Goal: Task Accomplishment & Management: Manage account settings

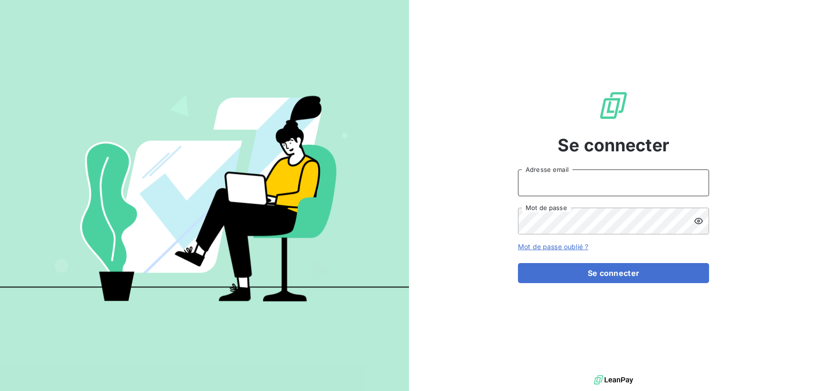
click at [586, 180] on input "Adresse email" at bounding box center [613, 183] width 191 height 27
type input "[EMAIL_ADDRESS][DOMAIN_NAME]"
click at [518, 263] on button "Se connecter" at bounding box center [613, 273] width 191 height 20
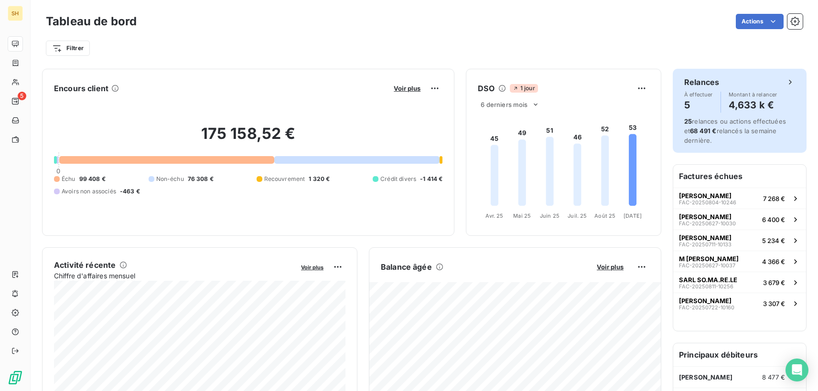
click at [781, 108] on div "À effectuer 5 Montant à relancer 4,633 k €" at bounding box center [739, 102] width 111 height 21
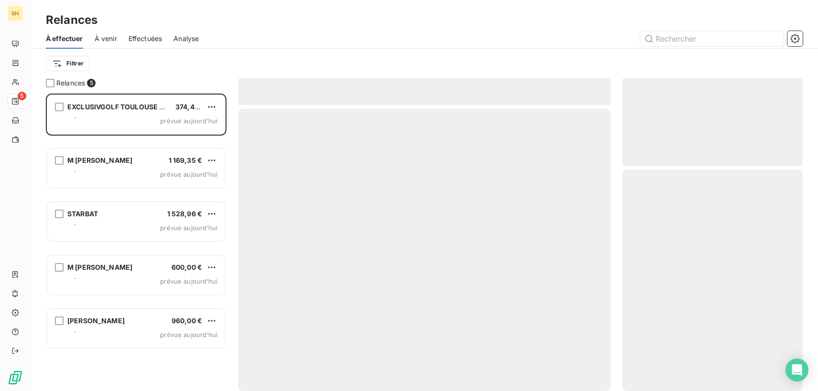
scroll to position [298, 181]
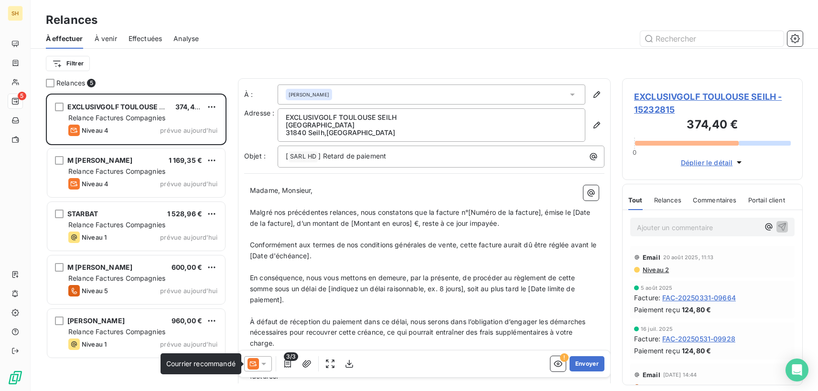
click at [251, 365] on icon at bounding box center [252, 363] width 11 height 11
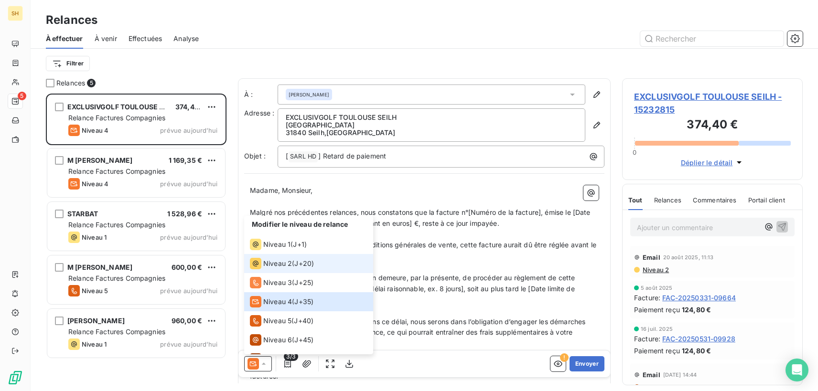
click at [267, 265] on span "Niveau 2" at bounding box center [277, 264] width 29 height 10
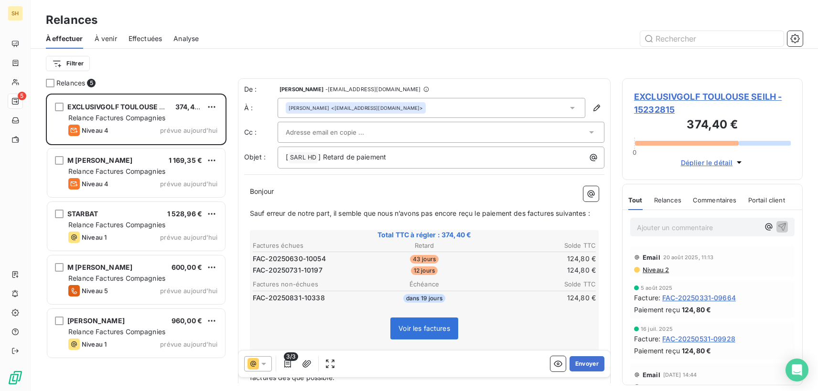
click at [379, 107] on div "[PERSON_NAME] <[EMAIL_ADDRESS][DOMAIN_NAME]>" at bounding box center [432, 108] width 308 height 20
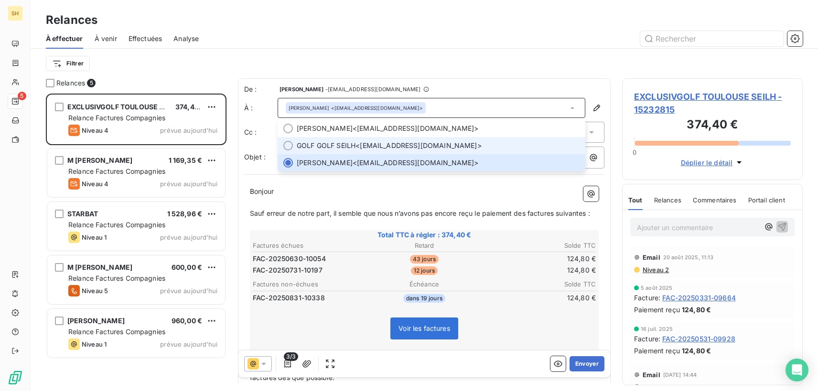
click at [284, 146] on div at bounding box center [288, 146] width 10 height 10
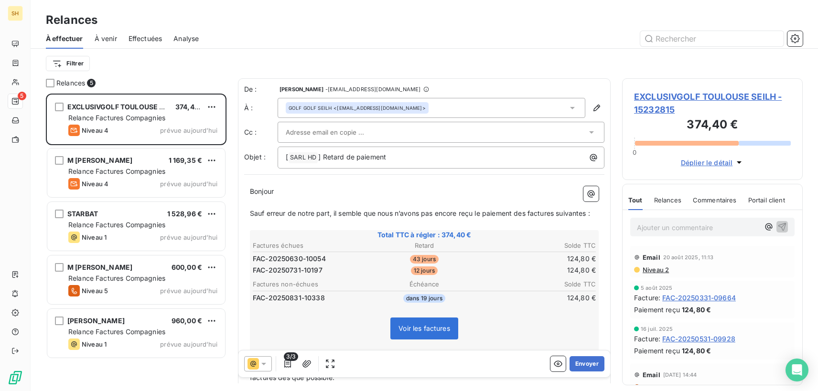
scroll to position [105, 0]
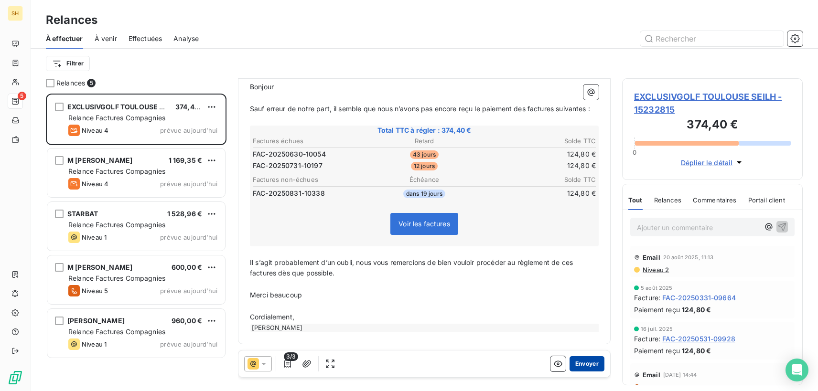
click at [599, 366] on button "Envoyer" at bounding box center [586, 363] width 35 height 15
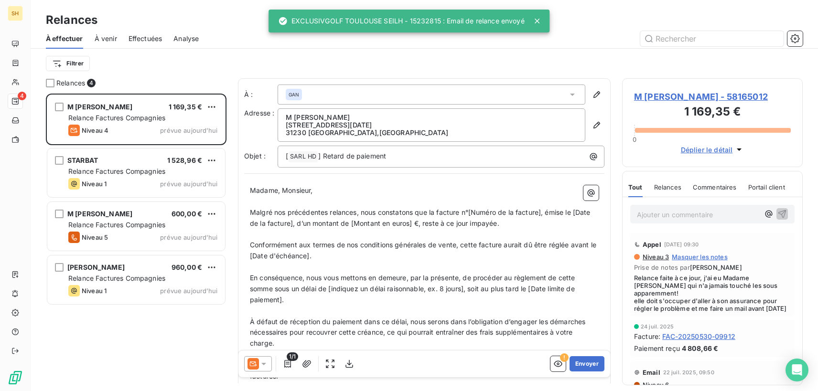
click at [256, 363] on icon at bounding box center [252, 363] width 11 height 11
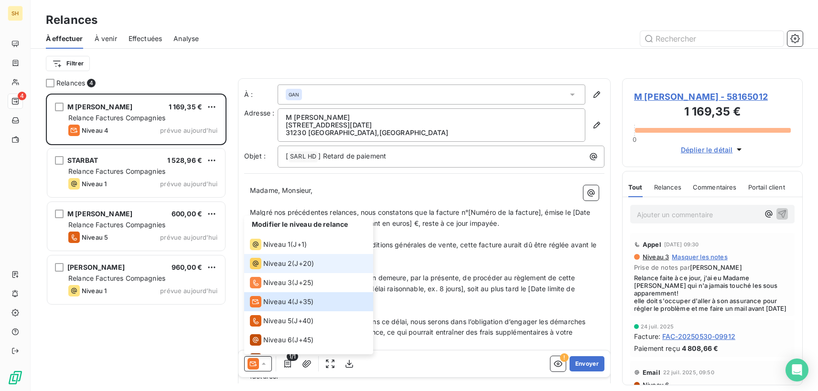
click at [270, 267] on span "Niveau 2" at bounding box center [277, 264] width 29 height 10
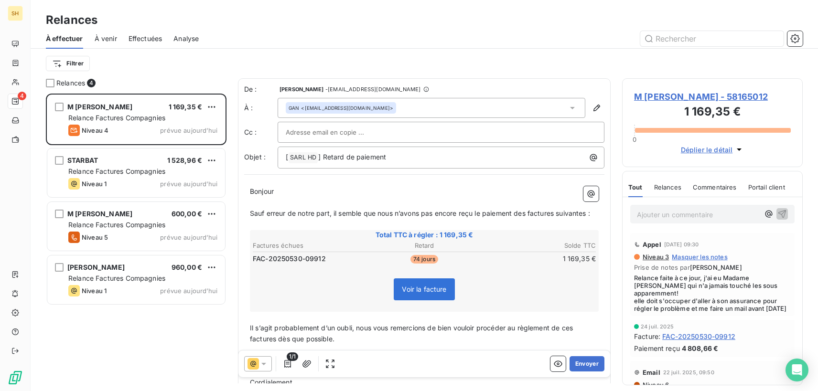
click at [413, 104] on div "GAN <[EMAIL_ADDRESS][DOMAIN_NAME]>" at bounding box center [432, 108] width 308 height 20
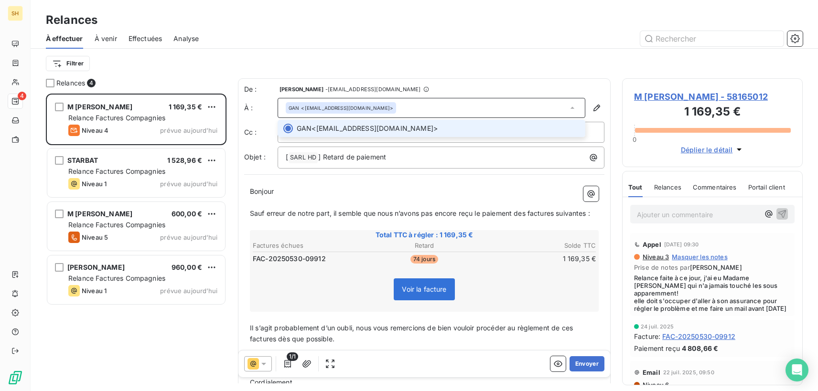
click at [413, 104] on div "GAN <[EMAIL_ADDRESS][DOMAIN_NAME]>" at bounding box center [432, 108] width 308 height 20
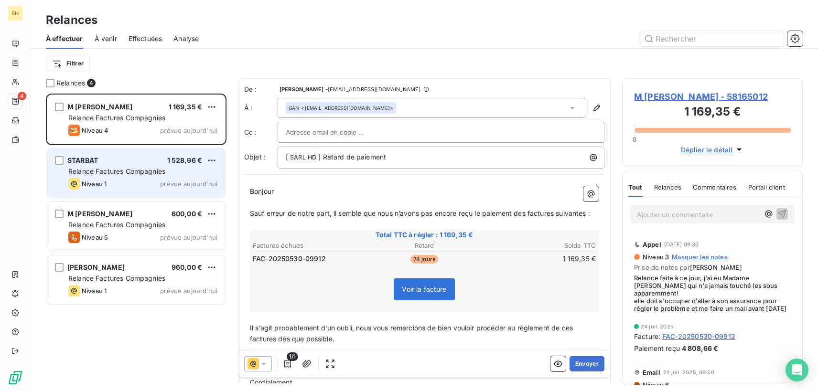
click at [140, 160] on div "STARBAT 1 528,96 €" at bounding box center [142, 160] width 149 height 9
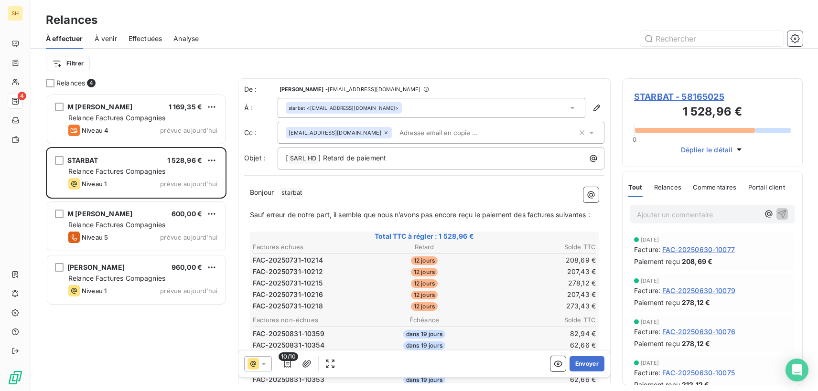
scroll to position [187, 0]
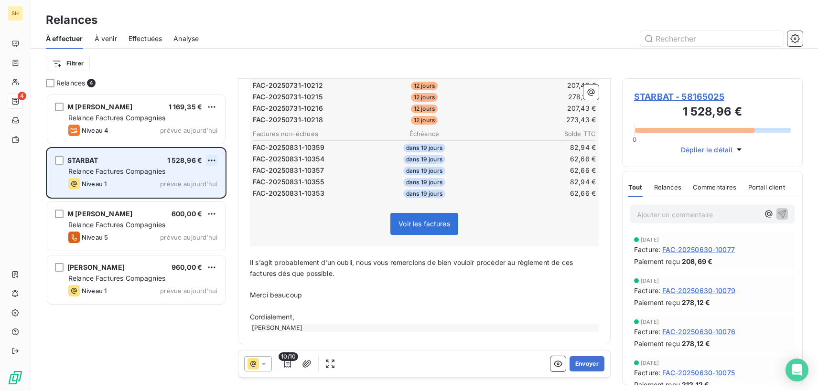
click at [212, 160] on html "SH 4 Relances À effectuer À venir Effectuées Analyse Filtrer Relances 4 M [PERS…" at bounding box center [409, 195] width 818 height 391
click at [187, 193] on div "Passer cette action" at bounding box center [171, 196] width 86 height 15
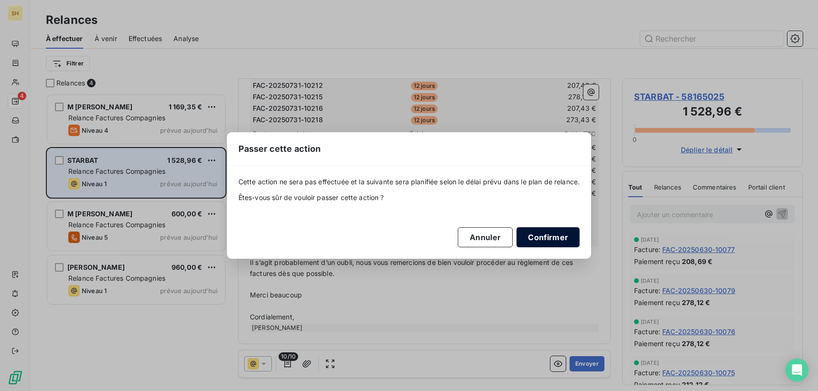
click at [558, 239] on button "Confirmer" at bounding box center [547, 237] width 63 height 20
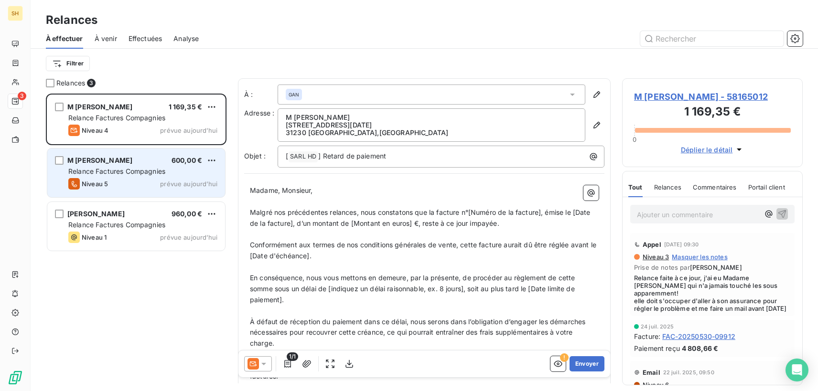
click at [126, 173] on span "Relance Factures Compagnies" at bounding box center [116, 171] width 97 height 8
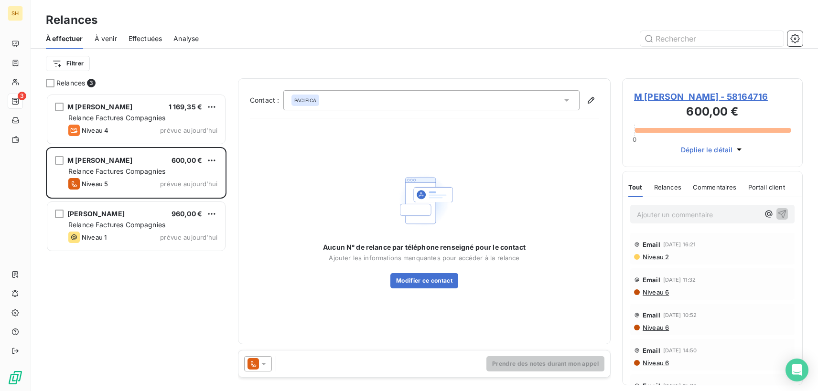
click at [664, 256] on span "Niveau 2" at bounding box center [655, 257] width 27 height 8
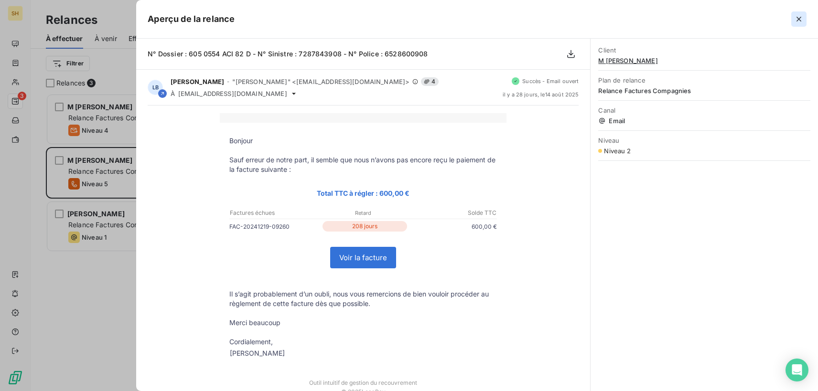
click at [801, 18] on icon "button" at bounding box center [799, 19] width 10 height 10
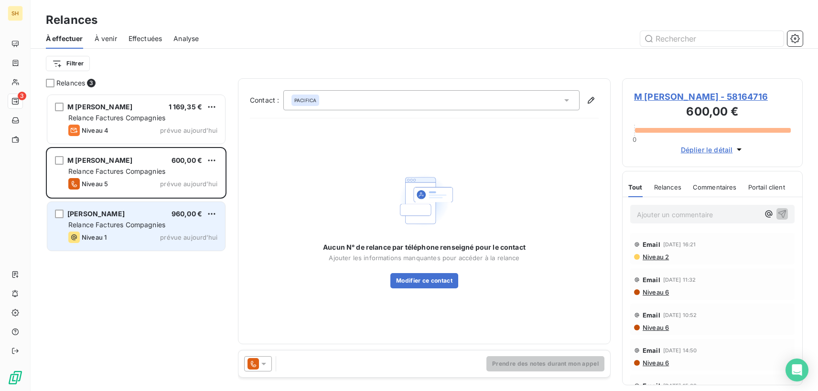
click at [118, 228] on span "Relance Factures Compagnies" at bounding box center [116, 225] width 97 height 8
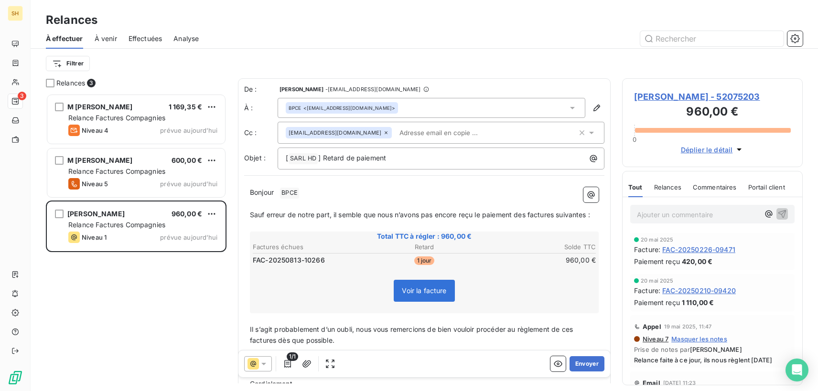
click at [383, 134] on icon at bounding box center [386, 133] width 6 height 6
click at [421, 193] on p "Bonjour ﻿ BPCE ﻿ ﻿" at bounding box center [424, 191] width 349 height 11
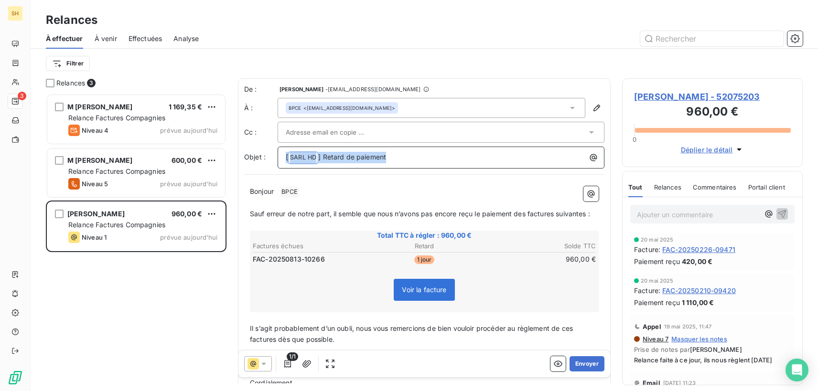
drag, startPoint x: 414, startPoint y: 158, endPoint x: 268, endPoint y: 158, distance: 146.2
click at [268, 158] on div "Objet : [ SARL HD ﻿ ] Retard de paiement" at bounding box center [424, 158] width 360 height 22
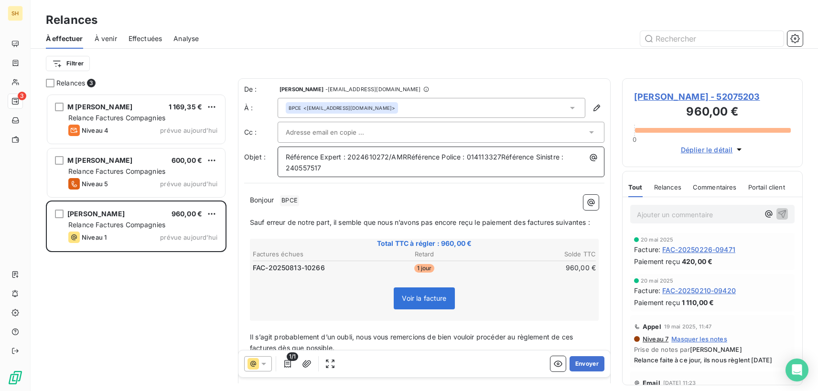
click at [405, 157] on span "Référence Expert : 2024610272/AMRRéférence Police : 014113327Référence Sinistre…" at bounding box center [425, 162] width 279 height 19
click at [505, 156] on span "Référence Expert : 2024610272/AMR - Référence Police : 014113327Référence Sinis…" at bounding box center [429, 162] width 287 height 19
click at [308, 200] on p "Bonjour ﻿ BPCE ﻿ ﻿" at bounding box center [424, 200] width 349 height 11
click at [528, 220] on span "Sauf erreur de notre part, il semble que nous n’avons pas encore reçu le paieme…" at bounding box center [420, 222] width 340 height 8
click at [560, 222] on span "Sauf erreur de notre part, il semble que nous n’avons pas encore reçu le paieme…" at bounding box center [422, 222] width 344 height 8
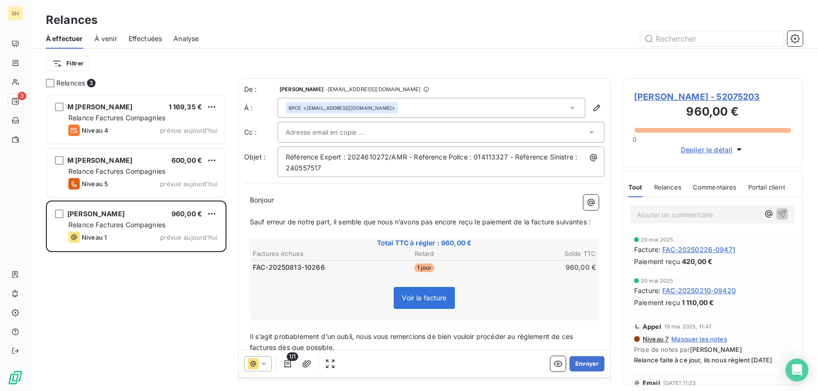
click at [589, 222] on span "Sauf erreur de notre part, il semble que nous n’avons pas encore reçu le paieme…" at bounding box center [420, 222] width 341 height 8
click at [575, 337] on span "Il s’agit probablement d’un oubli, nous vous remercions de bien vouloir procéde…" at bounding box center [412, 341] width 325 height 19
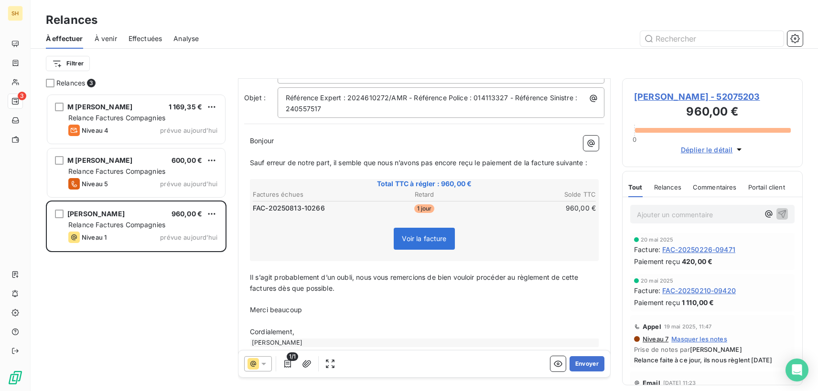
scroll to position [62, 0]
click at [275, 288] on span "Il s’agit probablement d’un oubli, nous vous remercions de bien vouloir procéde…" at bounding box center [415, 280] width 330 height 19
click at [592, 361] on button "Envoyer" at bounding box center [586, 363] width 35 height 15
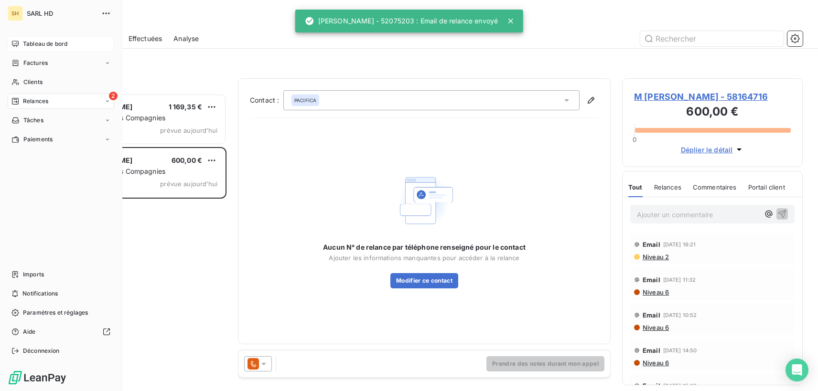
click at [22, 46] on div "Tableau de bord" at bounding box center [61, 43] width 107 height 15
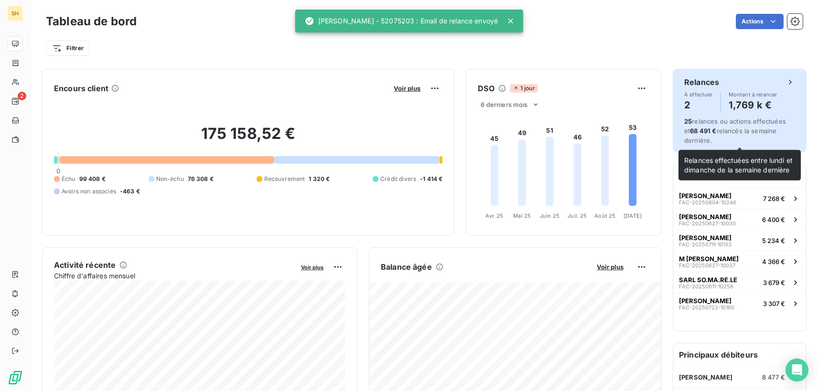
click at [731, 131] on span "25 relances ou actions effectuées et 68 491 € relancés la semaine dernière." at bounding box center [735, 131] width 102 height 27
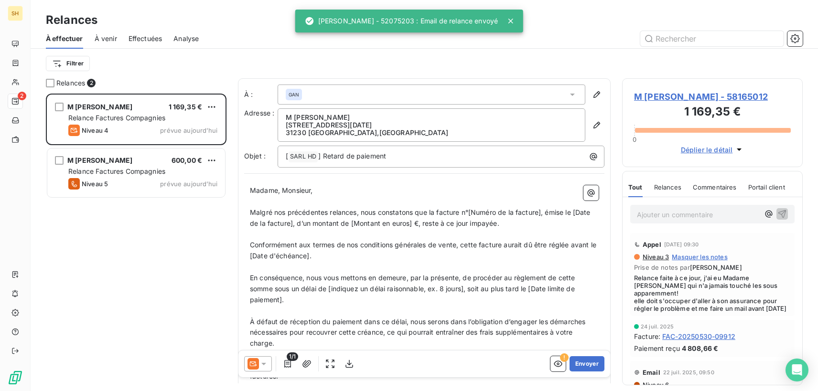
scroll to position [298, 181]
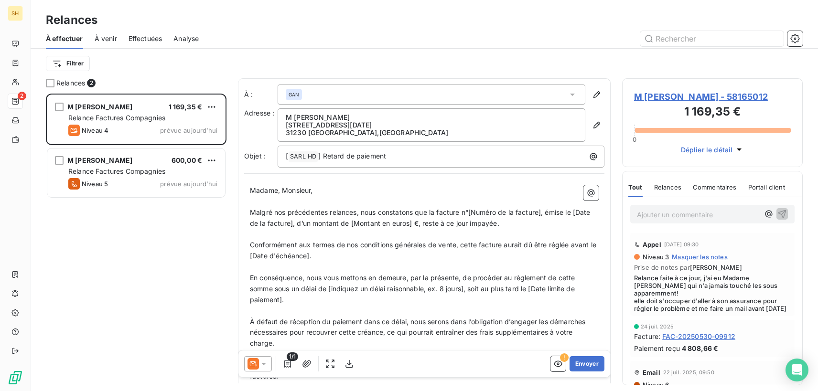
click at [268, 363] on icon at bounding box center [264, 364] width 10 height 10
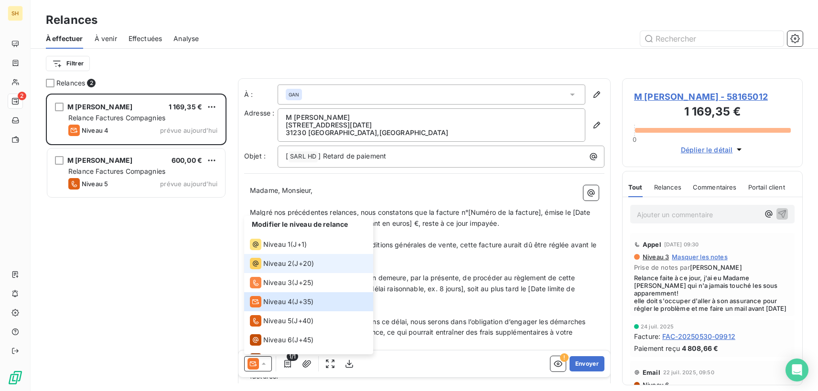
click at [286, 268] on span "Niveau 2" at bounding box center [277, 264] width 29 height 10
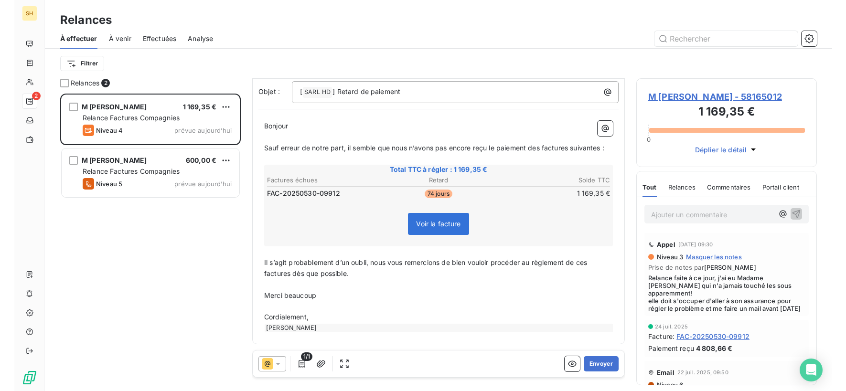
scroll to position [0, 0]
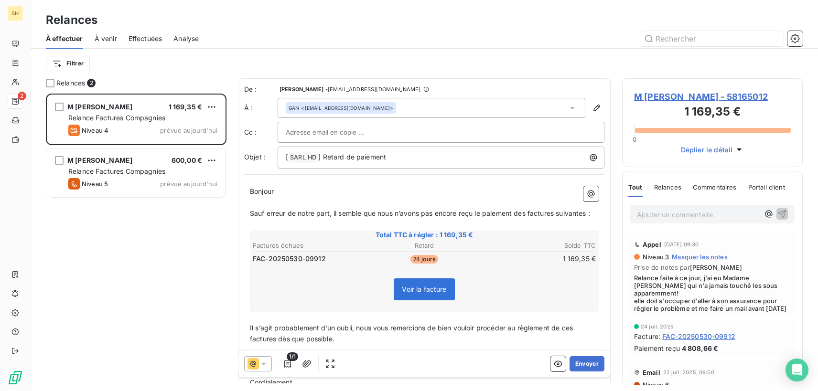
click at [110, 38] on span "À venir" at bounding box center [106, 39] width 22 height 10
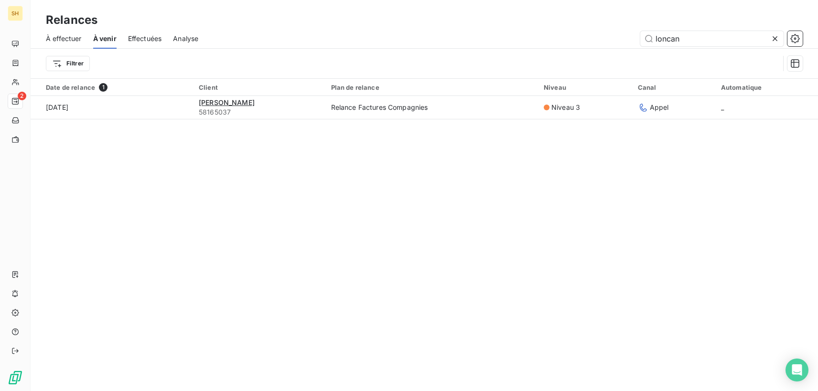
click at [780, 37] on div at bounding box center [776, 38] width 13 height 15
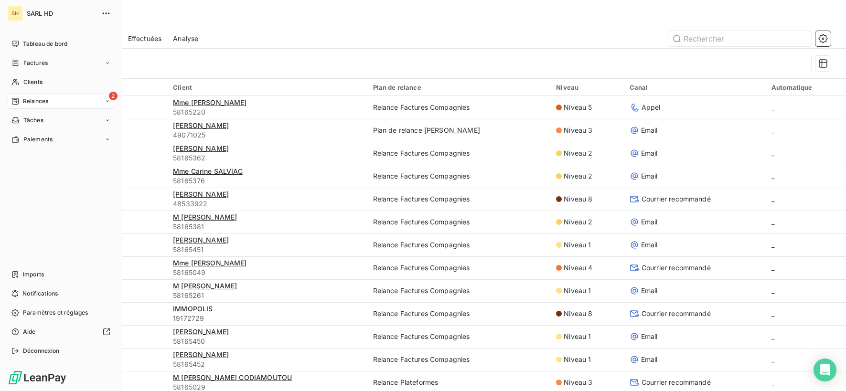
click at [28, 101] on span "Relances" at bounding box center [35, 101] width 25 height 9
click at [26, 42] on span "Tableau de bord" at bounding box center [45, 44] width 44 height 9
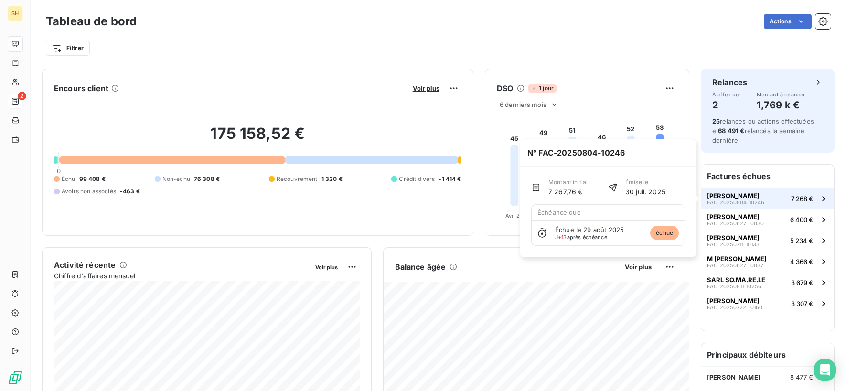
click at [760, 198] on span "[PERSON_NAME]" at bounding box center [733, 196] width 53 height 8
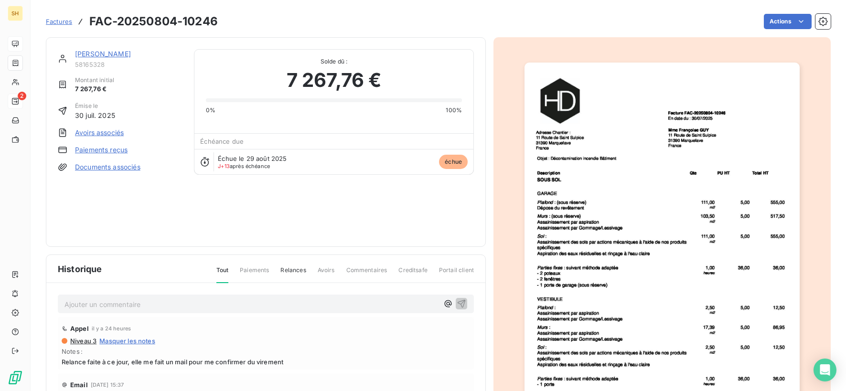
click at [129, 52] on link "[PERSON_NAME]" at bounding box center [103, 54] width 56 height 8
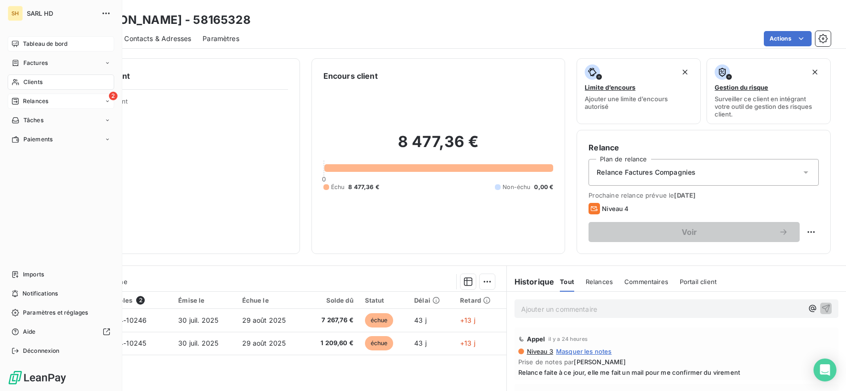
click at [40, 46] on span "Tableau de bord" at bounding box center [45, 44] width 44 height 9
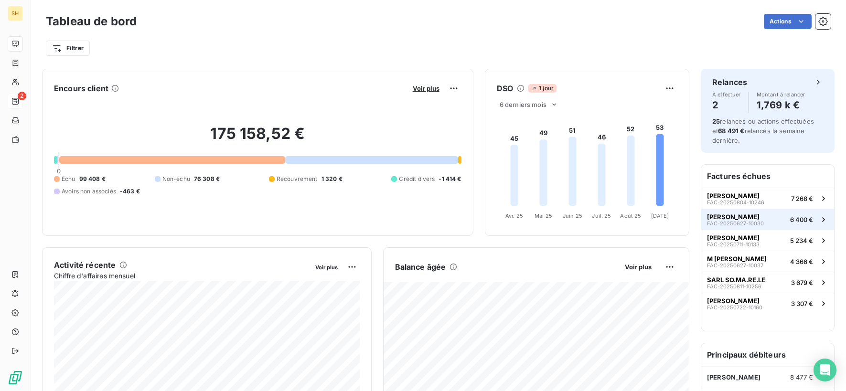
click at [742, 217] on span "[PERSON_NAME]" at bounding box center [733, 217] width 53 height 8
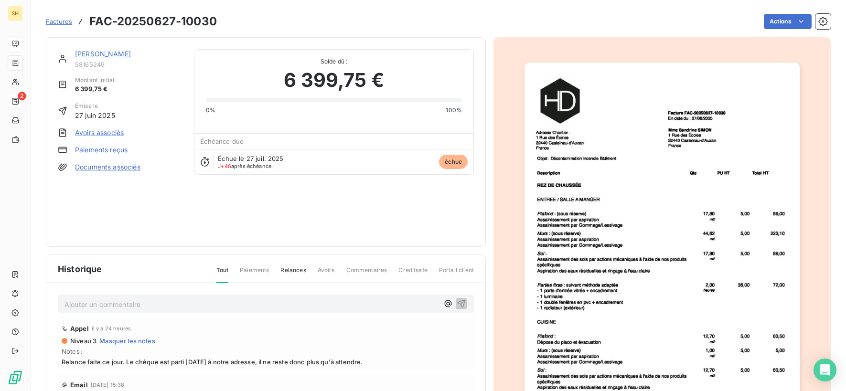
click at [111, 54] on link "[PERSON_NAME]" at bounding box center [103, 54] width 56 height 8
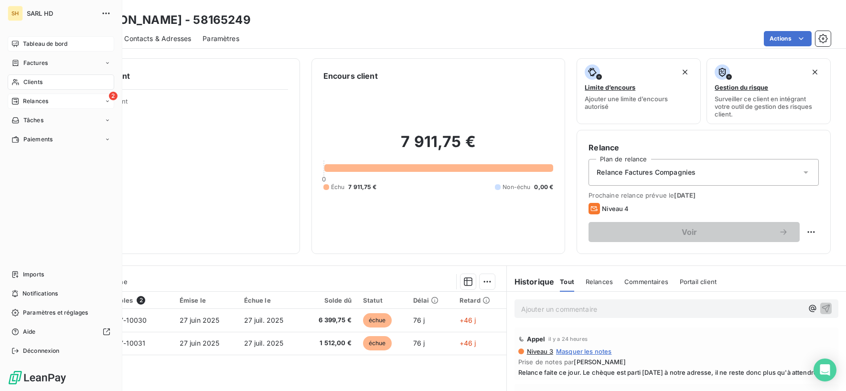
click at [21, 44] on div "Tableau de bord" at bounding box center [61, 43] width 107 height 15
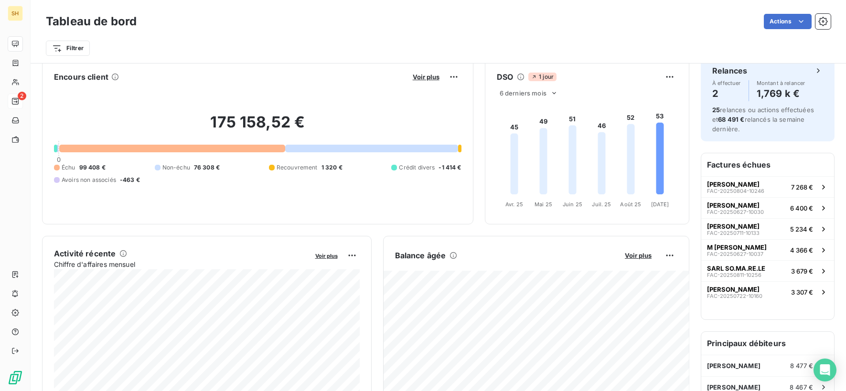
scroll to position [12, 0]
click at [745, 218] on button "[PERSON_NAME] GANTIN FAC-20250711-10133 5 234 €" at bounding box center [767, 228] width 133 height 21
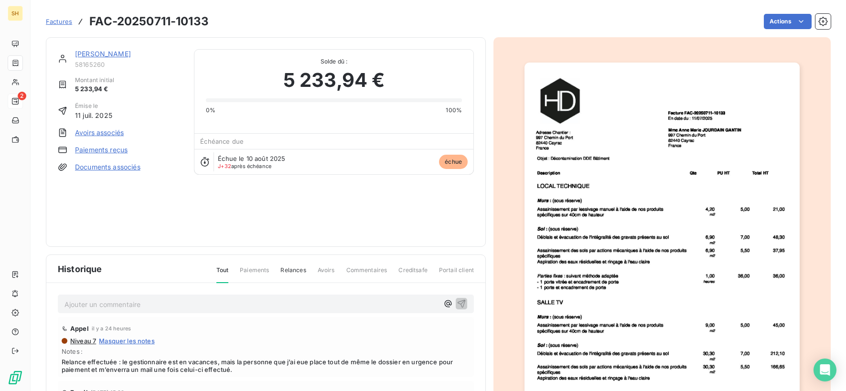
click at [111, 51] on link "[PERSON_NAME]" at bounding box center [103, 54] width 56 height 8
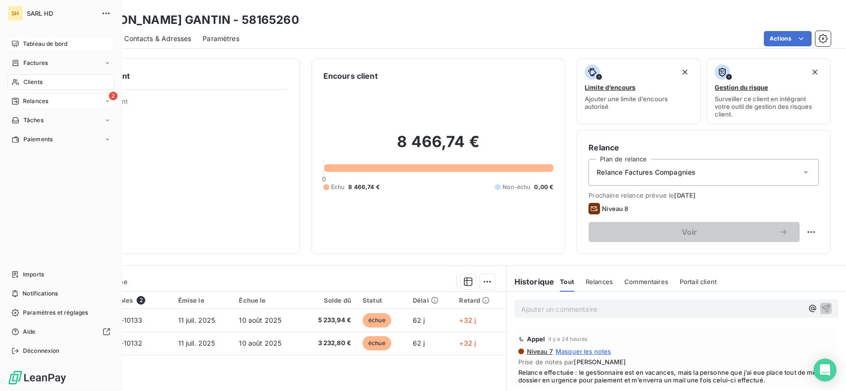
click at [42, 45] on span "Tableau de bord" at bounding box center [45, 44] width 44 height 9
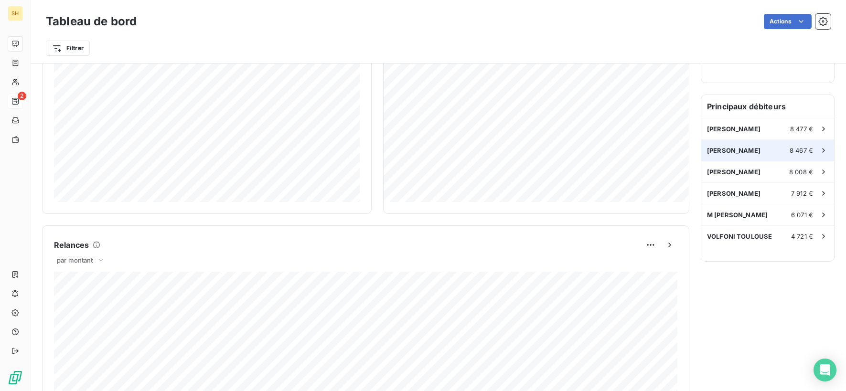
scroll to position [255, 0]
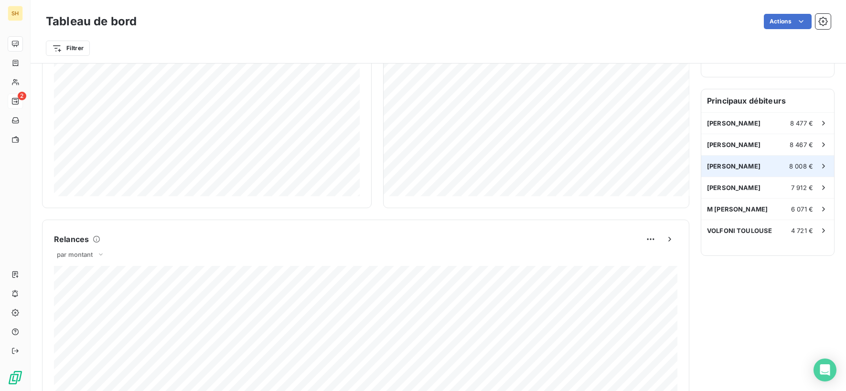
click at [761, 169] on span "[PERSON_NAME]" at bounding box center [734, 166] width 54 height 8
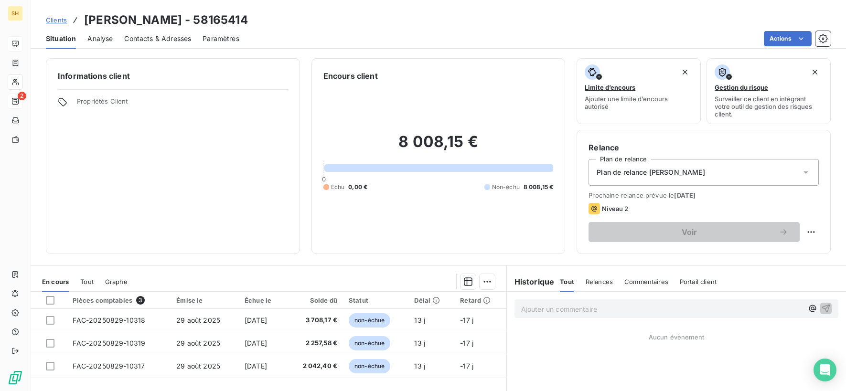
click at [177, 42] on span "Contacts & Adresses" at bounding box center [157, 39] width 67 height 10
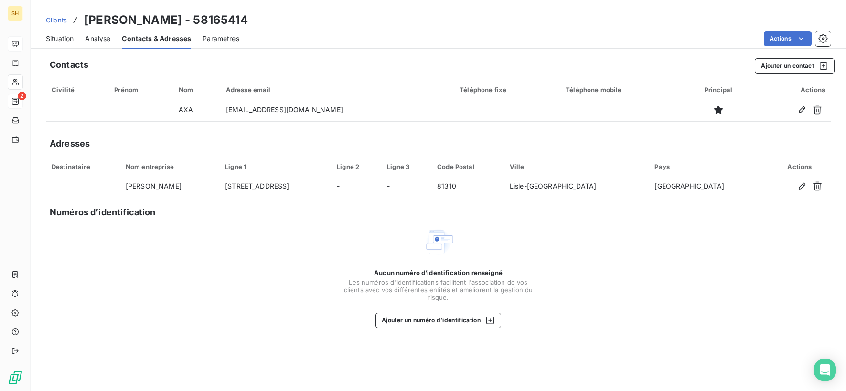
click at [63, 38] on span "Situation" at bounding box center [60, 39] width 28 height 10
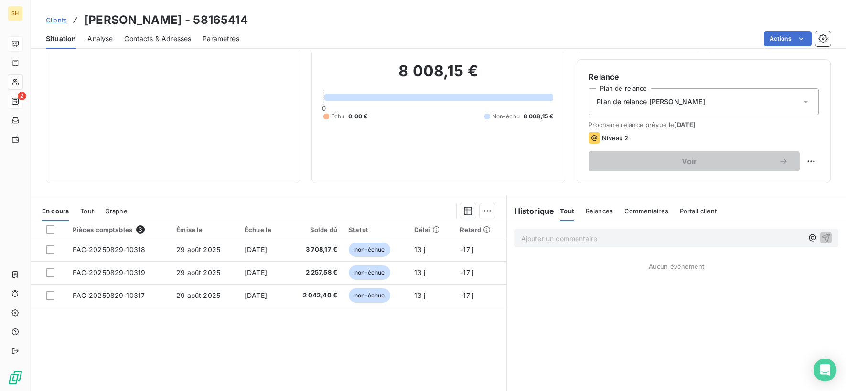
scroll to position [71, 0]
click at [148, 37] on span "Contacts & Adresses" at bounding box center [157, 39] width 67 height 10
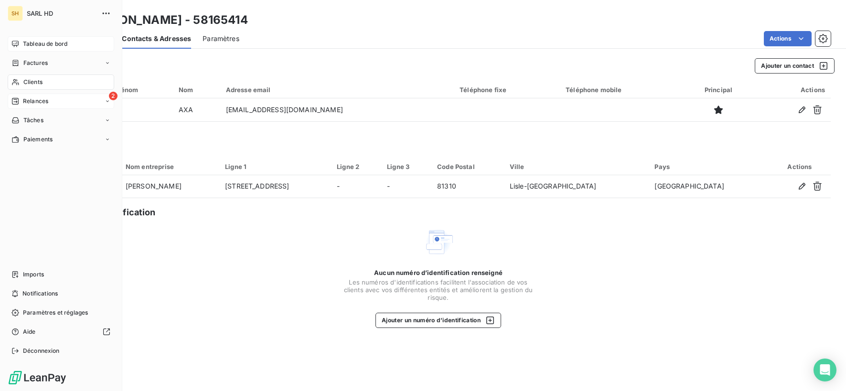
click at [24, 42] on span "Tableau de bord" at bounding box center [45, 44] width 44 height 9
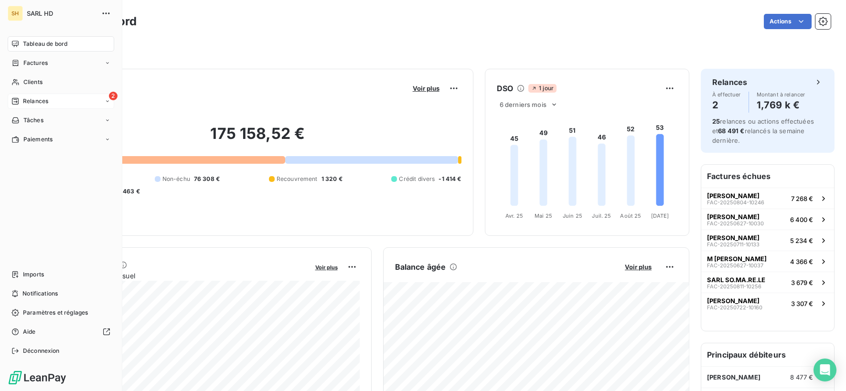
click at [24, 104] on span "Relances" at bounding box center [35, 101] width 25 height 9
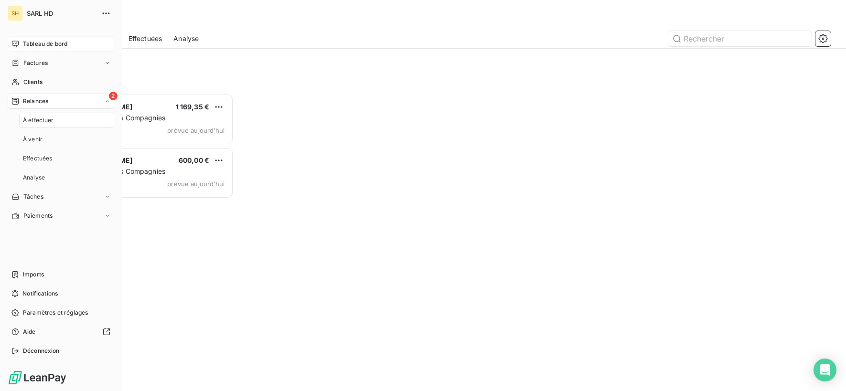
scroll to position [298, 188]
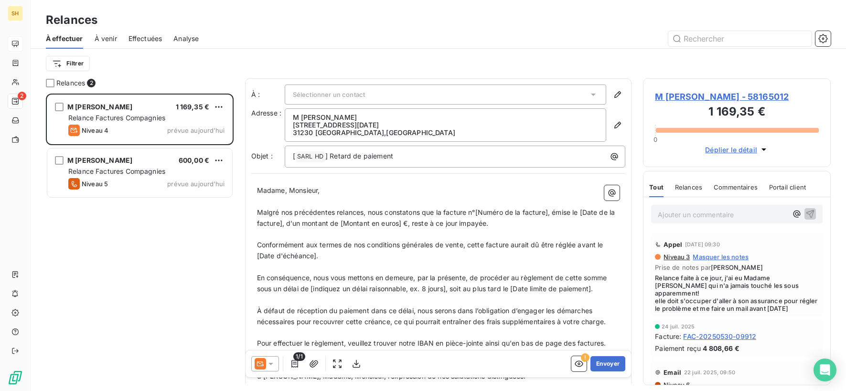
click at [268, 365] on icon at bounding box center [271, 364] width 10 height 10
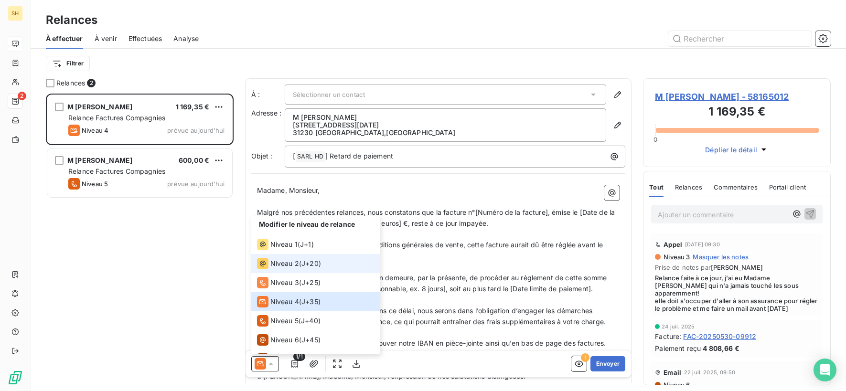
click at [273, 264] on span "Niveau 2" at bounding box center [284, 264] width 29 height 10
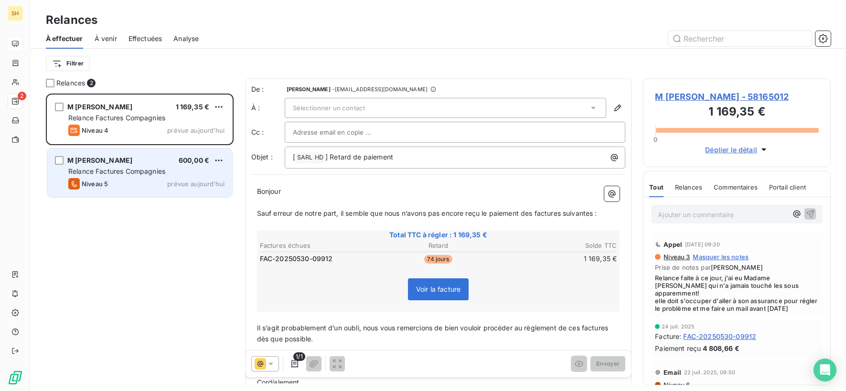
click at [129, 192] on div "M [PERSON_NAME] 600,00 € Relance Factures Compagnies Niveau 5 prévue [DATE]" at bounding box center [139, 173] width 185 height 49
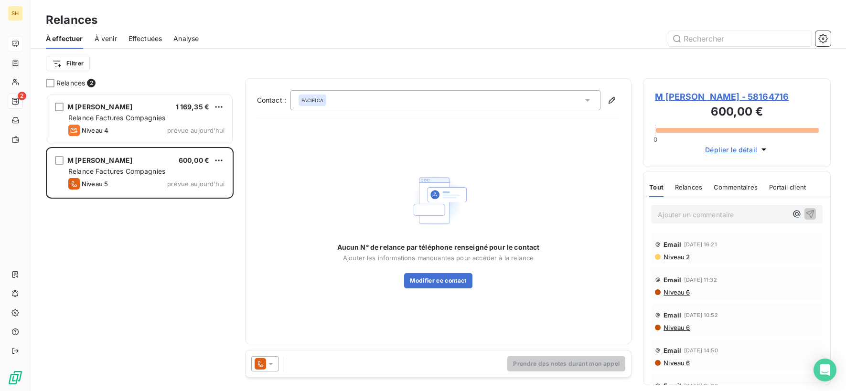
click at [275, 369] on div at bounding box center [265, 363] width 28 height 15
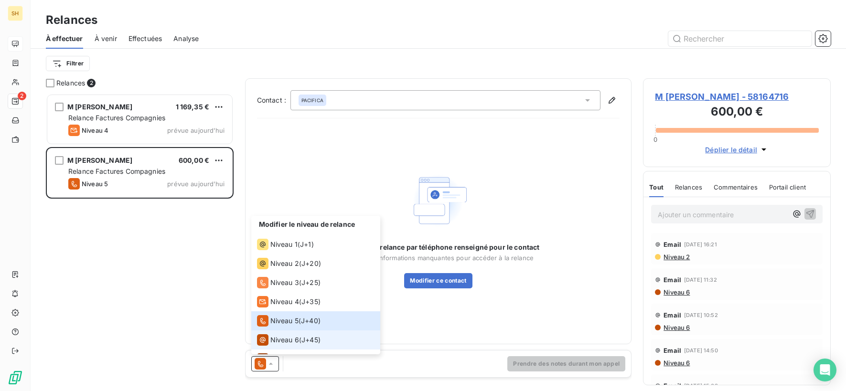
click at [288, 342] on span "Niveau 6" at bounding box center [284, 340] width 29 height 10
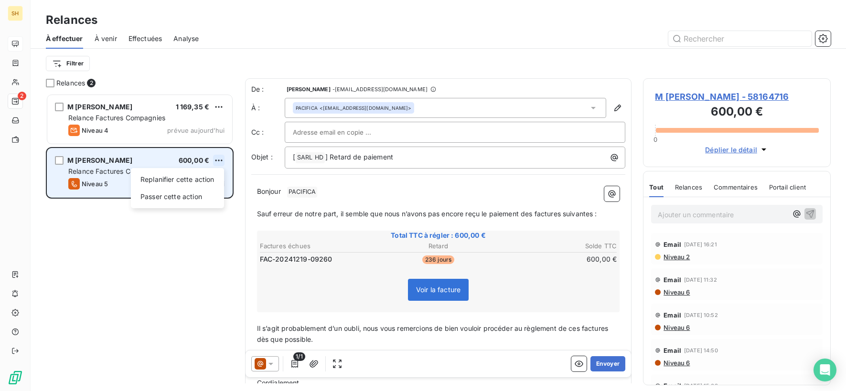
click at [220, 161] on html "SH 2 Relances À effectuer À venir Effectuées Analyse Filtrer Relances 2 M [PERS…" at bounding box center [423, 195] width 846 height 391
click at [204, 188] on div "Replanifier cette action Passer cette action" at bounding box center [177, 188] width 93 height 40
click at [203, 193] on div "Passer cette action" at bounding box center [178, 196] width 86 height 15
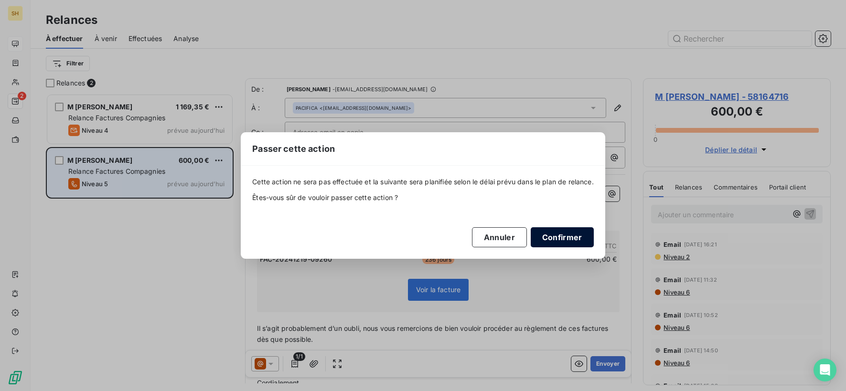
click at [549, 236] on button "Confirmer" at bounding box center [562, 237] width 63 height 20
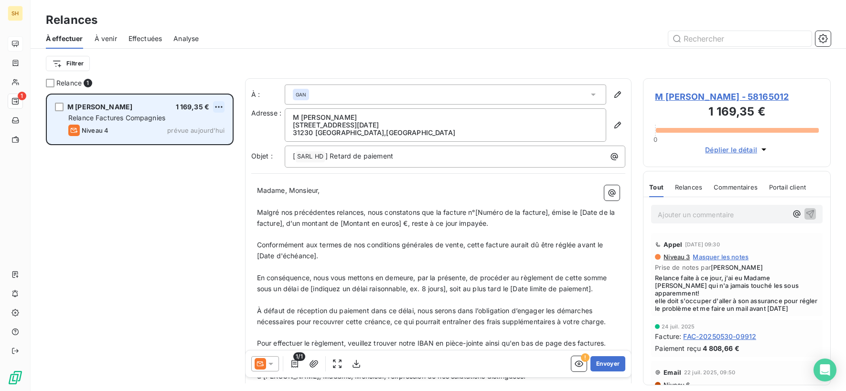
click at [219, 104] on html "SH 1 Relances À effectuer À venir Effectuées Analyse Filtrer Relance 1 M [PERSO…" at bounding box center [423, 195] width 846 height 391
click at [163, 121] on div "Replanifier cette action" at bounding box center [178, 125] width 86 height 15
select select "8"
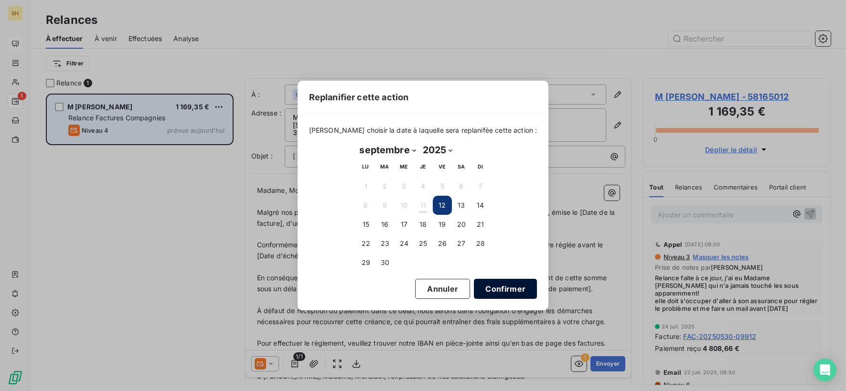
click at [501, 292] on button "Confirmer" at bounding box center [505, 289] width 63 height 20
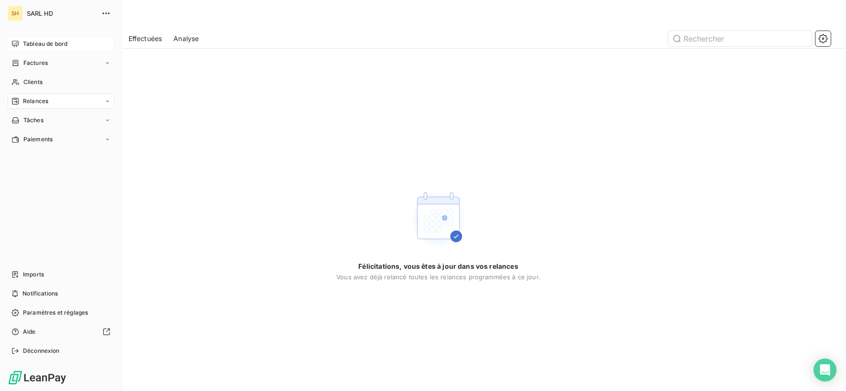
click at [21, 48] on div "Tableau de bord" at bounding box center [61, 43] width 107 height 15
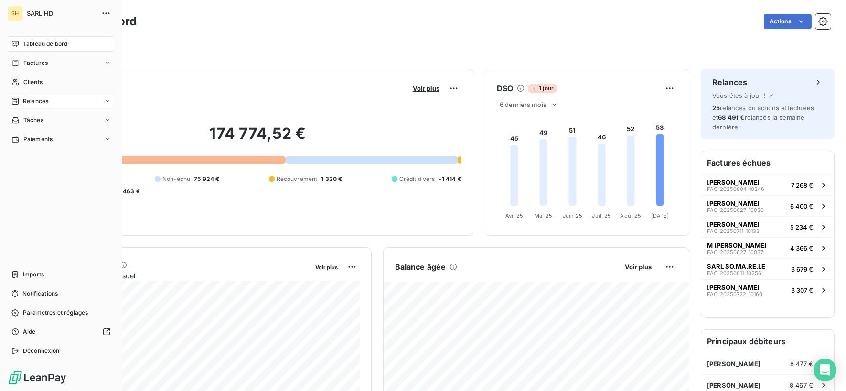
click at [35, 96] on div "Relances" at bounding box center [61, 101] width 107 height 15
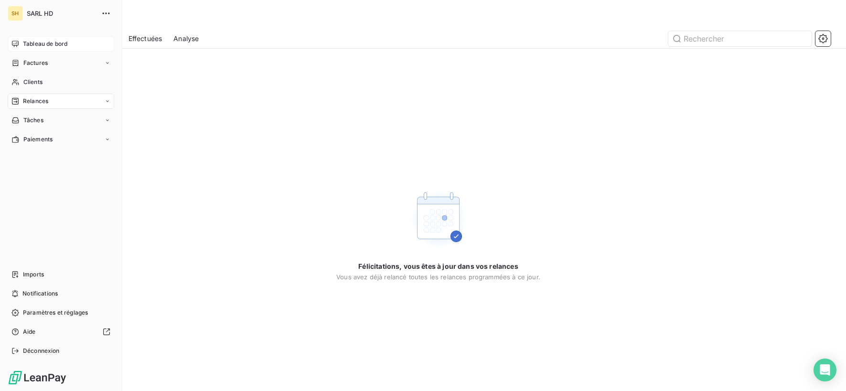
click at [17, 41] on icon at bounding box center [15, 44] width 7 height 6
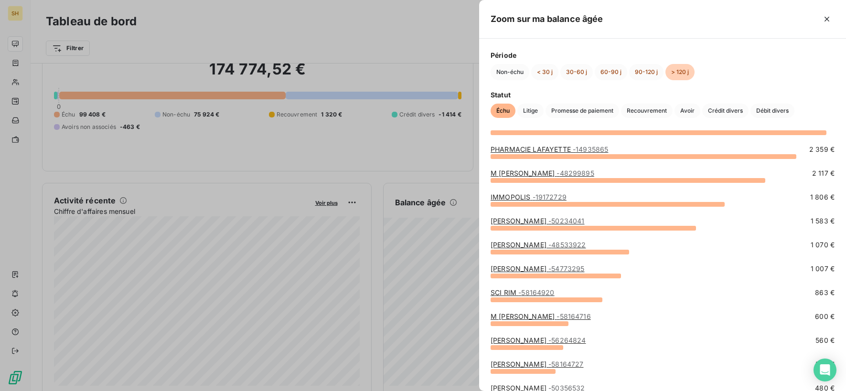
scroll to position [49, 0]
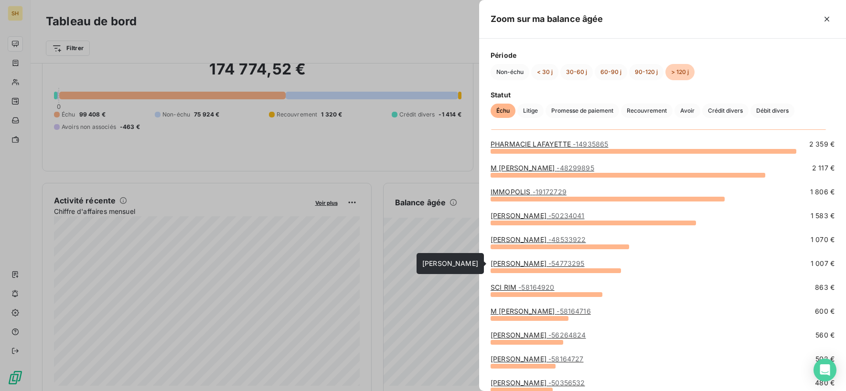
click at [549, 263] on link "[PERSON_NAME] - 54773295" at bounding box center [538, 263] width 94 height 8
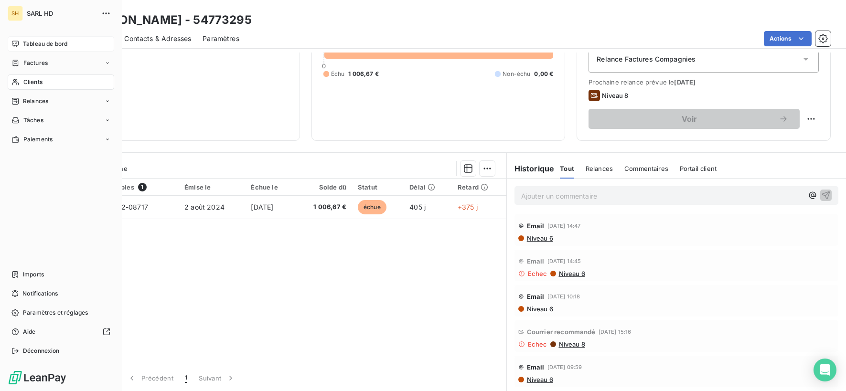
click at [22, 47] on div "Tableau de bord" at bounding box center [61, 43] width 107 height 15
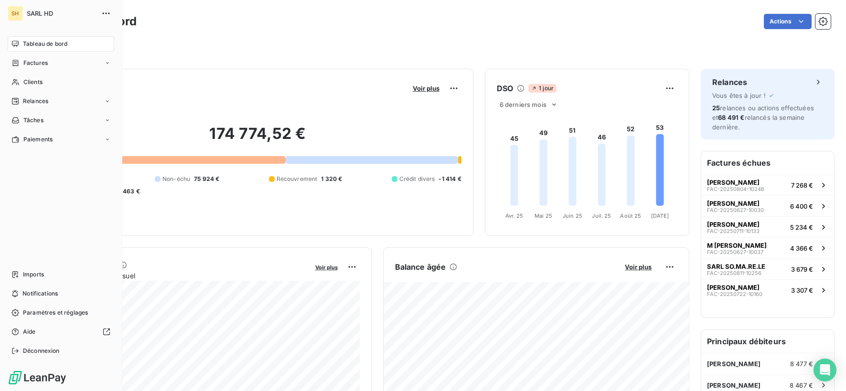
click at [17, 105] on icon at bounding box center [15, 101] width 8 height 8
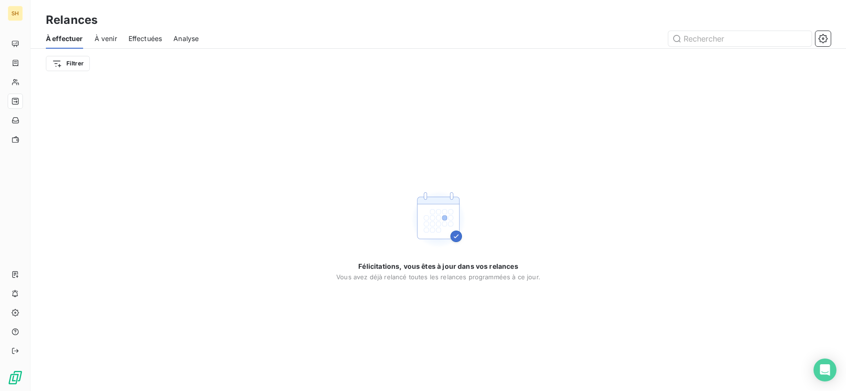
click at [115, 41] on span "À venir" at bounding box center [106, 39] width 22 height 10
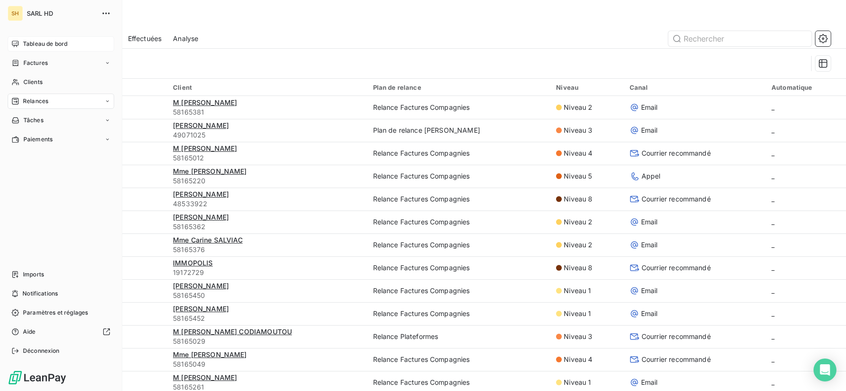
click at [84, 40] on div "Tableau de bord" at bounding box center [61, 43] width 107 height 15
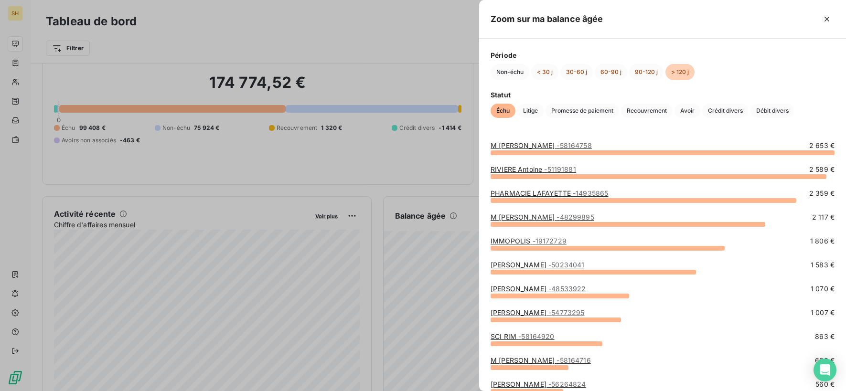
click at [529, 193] on link "PHARMACIE [GEOGRAPHIC_DATA] - 14935865" at bounding box center [550, 193] width 118 height 8
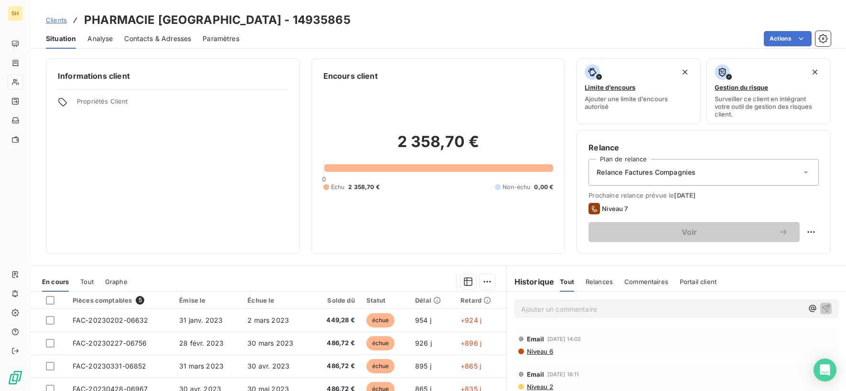
click at [180, 39] on span "Contacts & Adresses" at bounding box center [157, 39] width 67 height 10
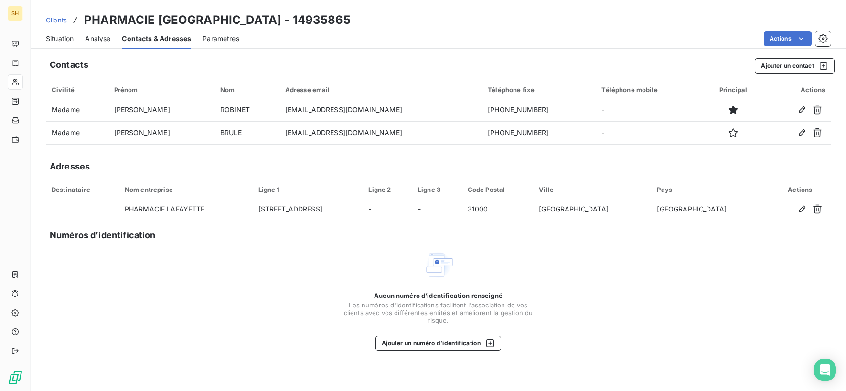
click at [53, 39] on span "Situation" at bounding box center [60, 39] width 28 height 10
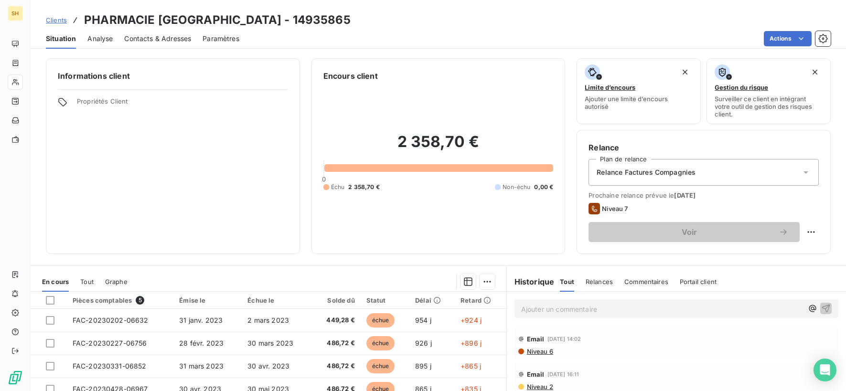
click at [148, 40] on span "Contacts & Adresses" at bounding box center [157, 39] width 67 height 10
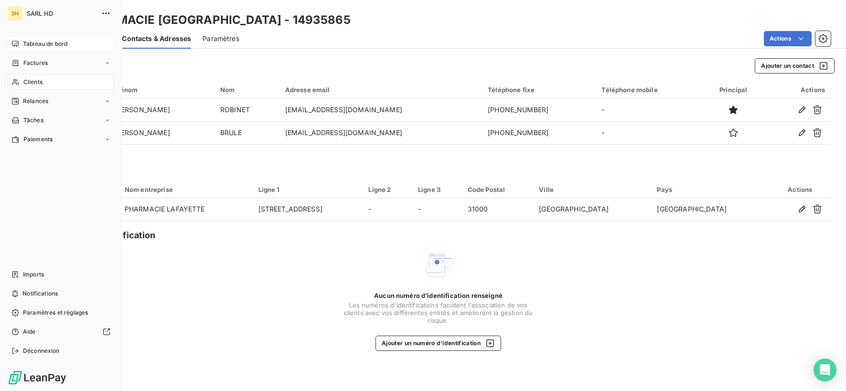
click at [25, 50] on div "Tableau de bord" at bounding box center [61, 43] width 107 height 15
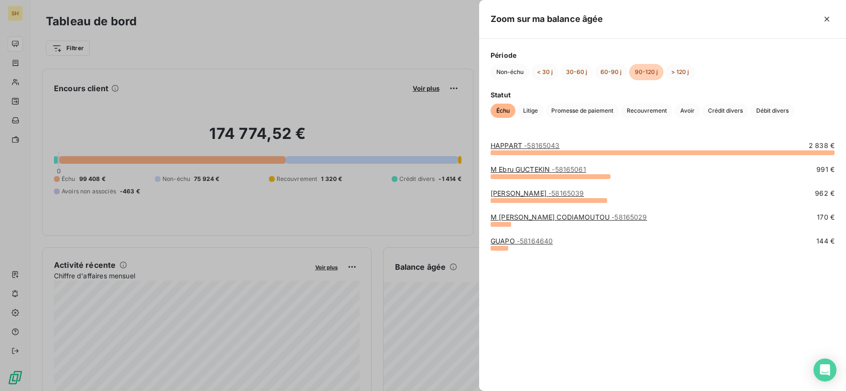
click at [532, 173] on div "M [PERSON_NAME] - 58165061" at bounding box center [539, 170] width 96 height 10
click at [523, 152] on div at bounding box center [663, 152] width 344 height 5
click at [514, 148] on link "HAPPART - 58165043" at bounding box center [525, 145] width 69 height 8
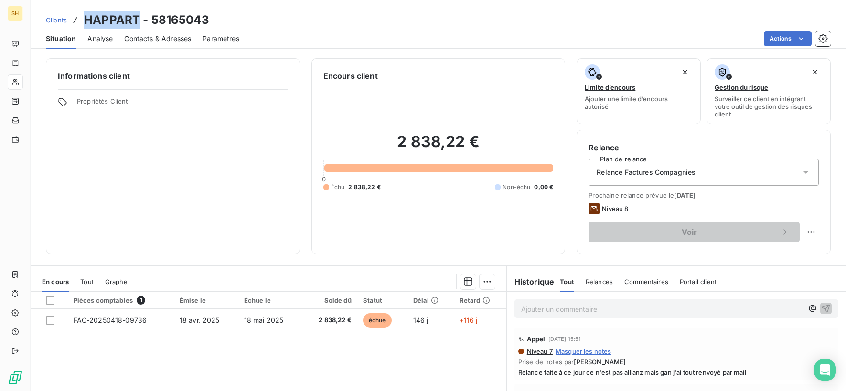
drag, startPoint x: 99, startPoint y: 18, endPoint x: 137, endPoint y: 18, distance: 37.3
click at [137, 18] on h3 "HAPPART - 58165043" at bounding box center [146, 19] width 125 height 17
copy h3 "HAPPART"
click at [148, 41] on span "Contacts & Adresses" at bounding box center [157, 39] width 67 height 10
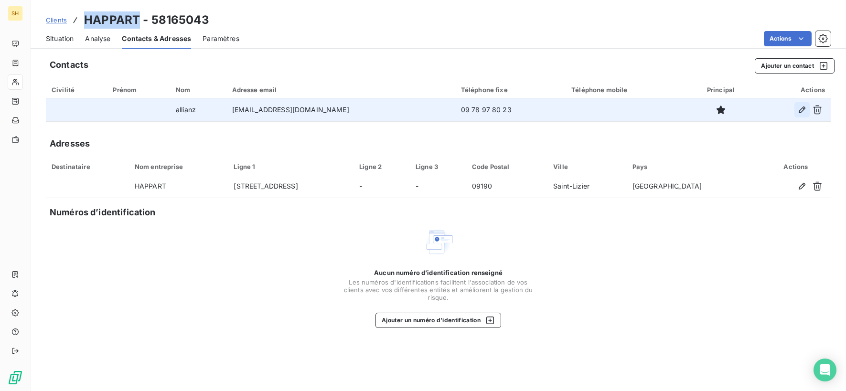
click at [803, 110] on icon "button" at bounding box center [802, 110] width 7 height 7
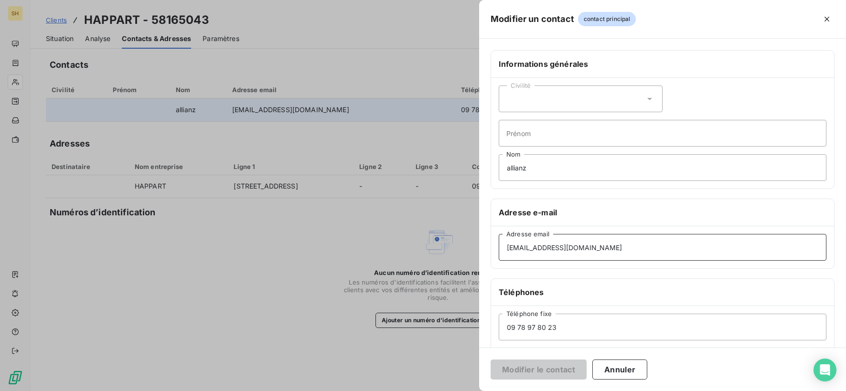
drag, startPoint x: 593, startPoint y: 252, endPoint x: 424, endPoint y: 240, distance: 169.1
click at [424, 391] on div "Modifier un contact contact principal Informations générales Civilité Prénom al…" at bounding box center [423, 391] width 846 height 0
paste input "stgiron@gan"
type input "[EMAIL_ADDRESS][DOMAIN_NAME]"
drag, startPoint x: 548, startPoint y: 168, endPoint x: 444, endPoint y: 166, distance: 104.6
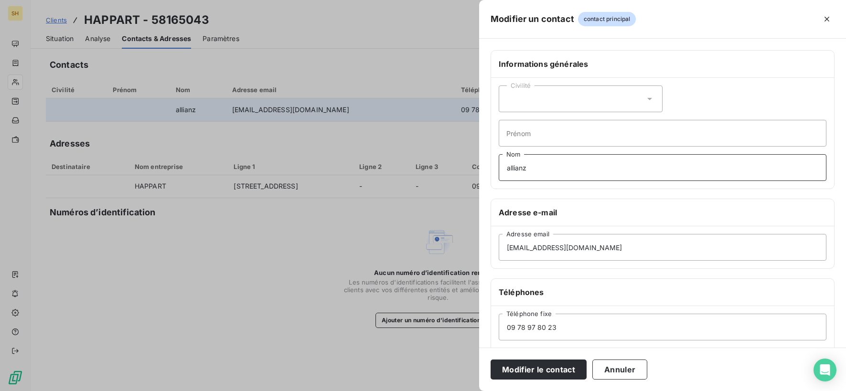
click at [444, 391] on div "Modifier un contact contact principal Informations générales Civilité Prénom al…" at bounding box center [423, 391] width 846 height 0
type input "gan"
drag, startPoint x: 576, startPoint y: 323, endPoint x: 430, endPoint y: 316, distance: 145.9
click at [430, 391] on div "Modifier un contact contact principal Informations générales Civilité Prénom ga…" at bounding box center [423, 391] width 846 height 0
paste input "0561660668"
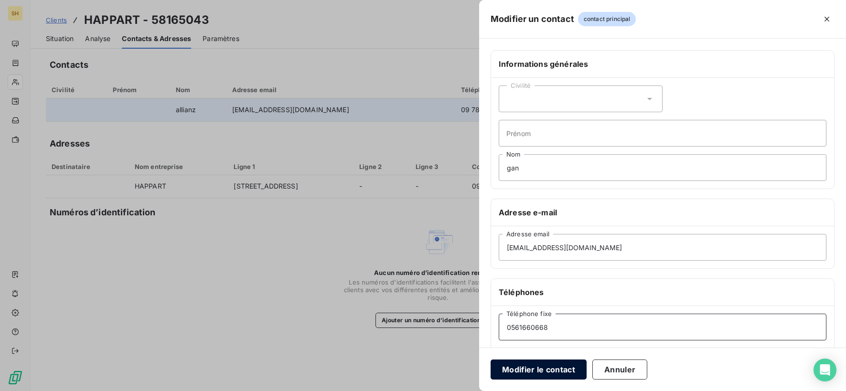
type input "0561660668"
click at [552, 373] on button "Modifier le contact" at bounding box center [539, 370] width 96 height 20
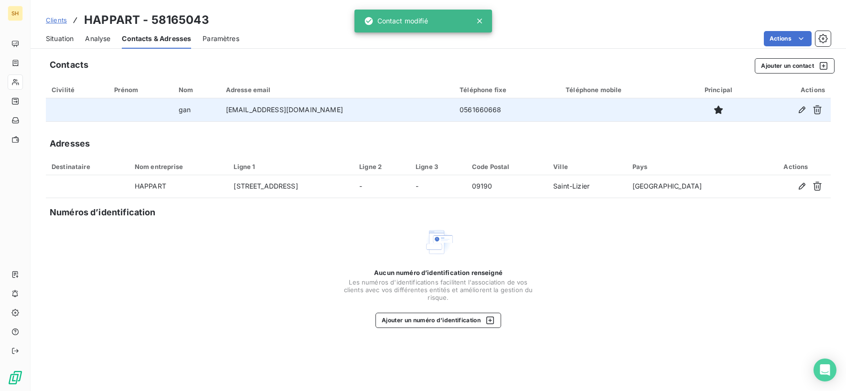
click at [64, 32] on div "Situation" at bounding box center [60, 39] width 28 height 20
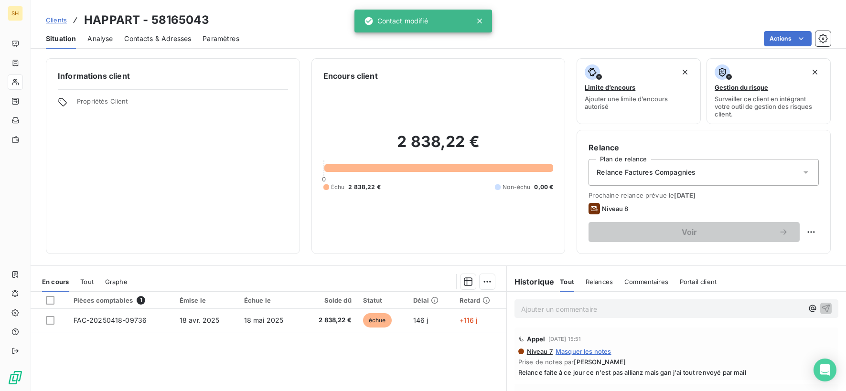
click at [817, 228] on div "Relance Plan de relance Relance Factures Compagnies Prochaine relance prévue le…" at bounding box center [704, 192] width 254 height 124
click at [816, 230] on html "SH Clients HAPPART - 58165043 Situation Analyse Contacts & Adresses Paramètres …" at bounding box center [423, 195] width 846 height 391
click at [798, 255] on div "Replanifier cette action" at bounding box center [772, 253] width 86 height 15
select select "8"
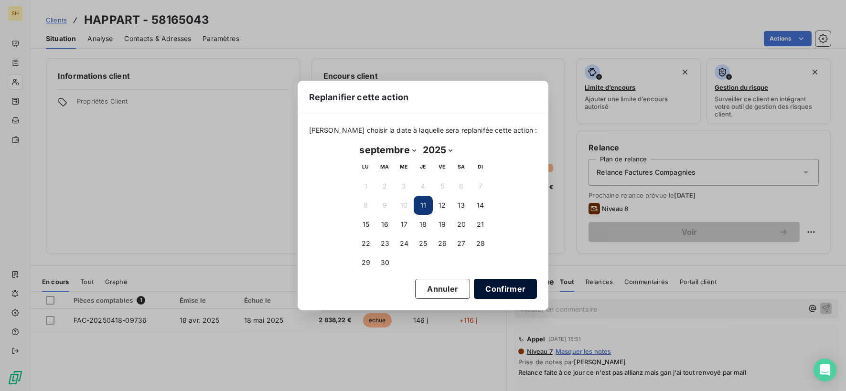
click at [480, 291] on button "Confirmer" at bounding box center [505, 289] width 63 height 20
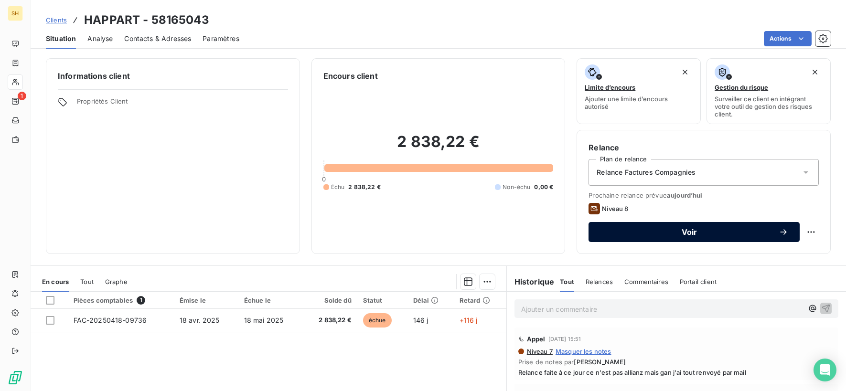
click at [666, 234] on span "Voir" at bounding box center [689, 232] width 179 height 8
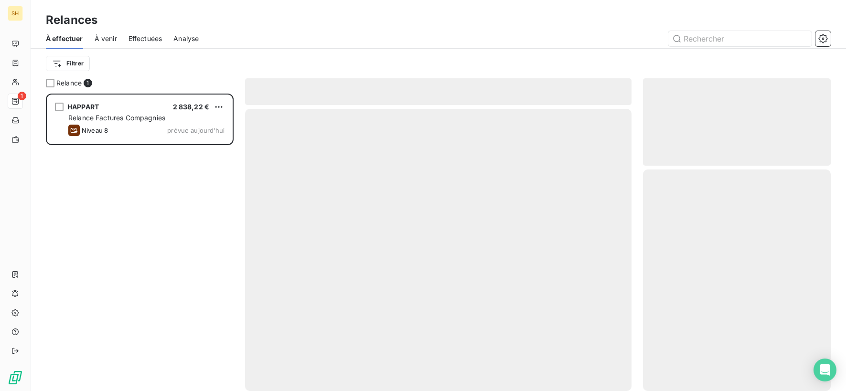
scroll to position [298, 188]
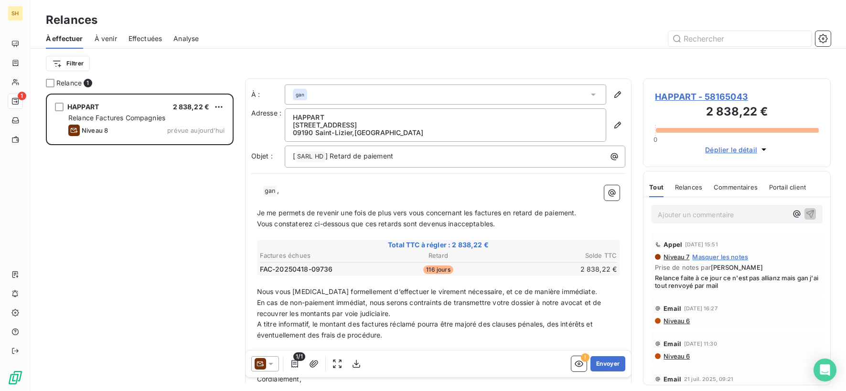
click at [274, 366] on icon at bounding box center [271, 364] width 10 height 10
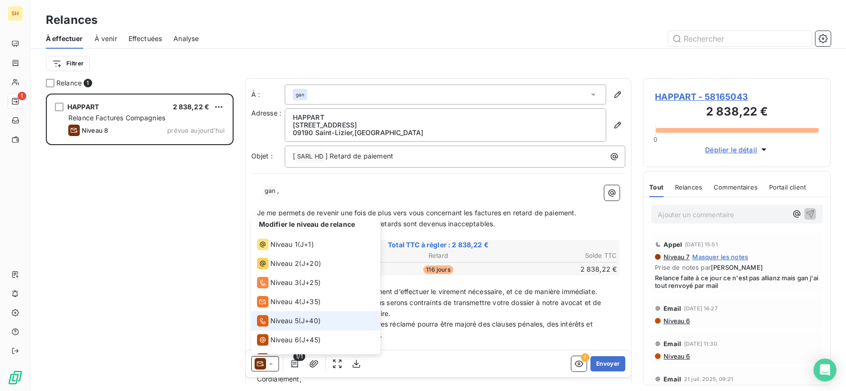
scroll to position [33, 0]
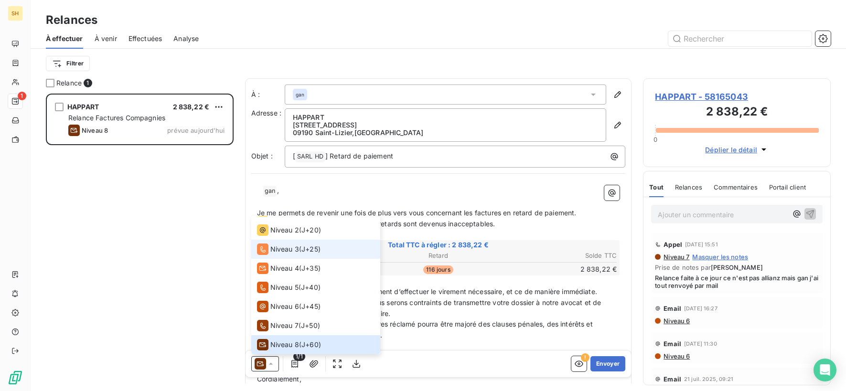
click at [285, 250] on span "Niveau 3" at bounding box center [284, 250] width 29 height 10
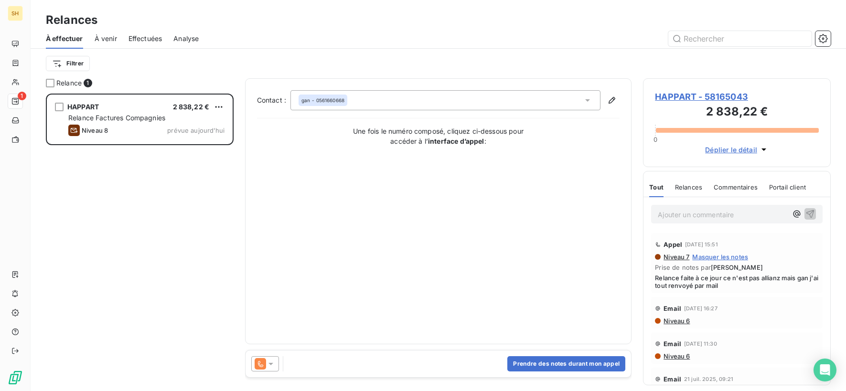
click at [271, 365] on icon at bounding box center [271, 364] width 10 height 10
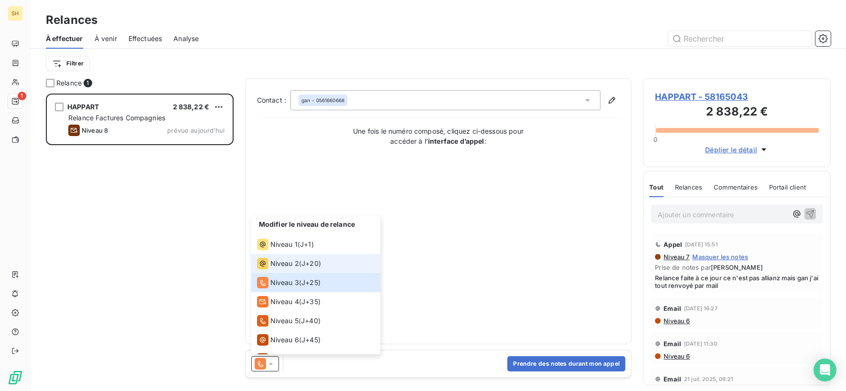
click at [282, 260] on span "Niveau 2" at bounding box center [284, 264] width 29 height 10
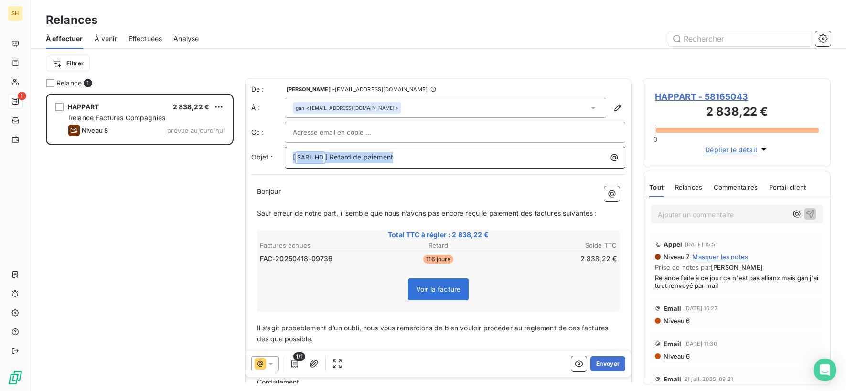
drag, startPoint x: 402, startPoint y: 154, endPoint x: 216, endPoint y: 144, distance: 186.6
click at [216, 144] on div "Relance 1 HAPPART 2 838,22 € Relance Factures Compagnies Niveau 8 prévue [DATE]…" at bounding box center [438, 234] width 815 height 313
click at [535, 212] on span "Sauf erreur de notre part, il semble que nous n’avons pas encore reçu le paieme…" at bounding box center [427, 213] width 340 height 8
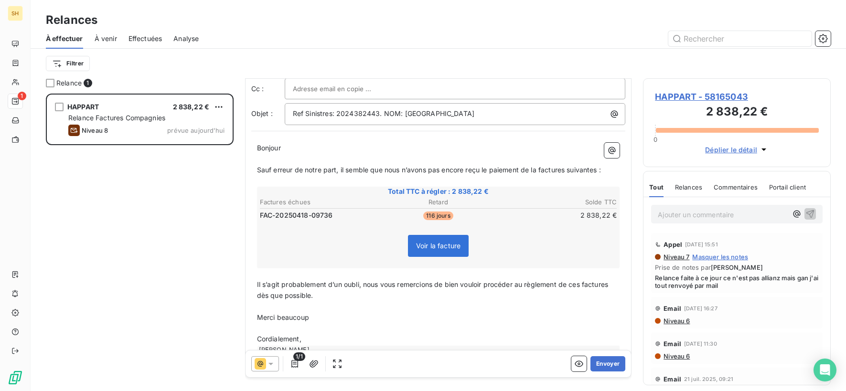
scroll to position [43, 0]
click at [567, 169] on span "Sauf erreur de notre part, il semble que nous n’avons pas encore reçu le paieme…" at bounding box center [429, 171] width 344 height 8
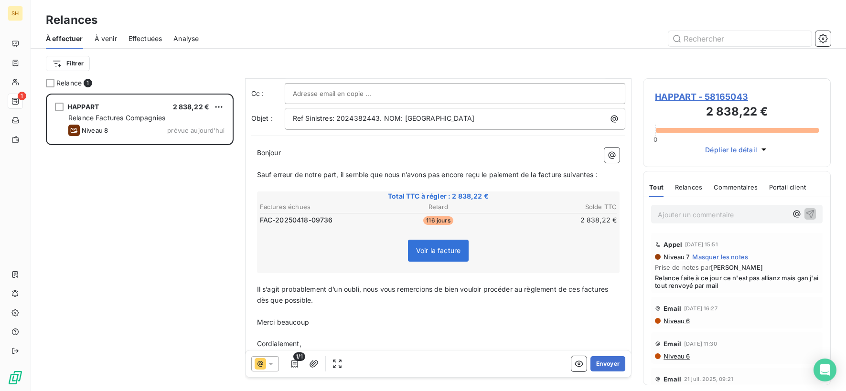
scroll to position [39, 0]
click at [596, 174] on span "Sauf erreur de notre part, il semble que nous n’avons pas encore reçu le paieme…" at bounding box center [427, 175] width 341 height 8
click at [581, 291] on span "Il s’agit probablement d’un oubli, nous vous remercions de bien vouloir procéde…" at bounding box center [434, 295] width 354 height 19
click at [616, 290] on span "Il s’agit probablement d’un oubli, nous vous remercions de bien vouloir procéde…" at bounding box center [436, 295] width 359 height 19
click at [612, 360] on button "Envoyer" at bounding box center [607, 363] width 35 height 15
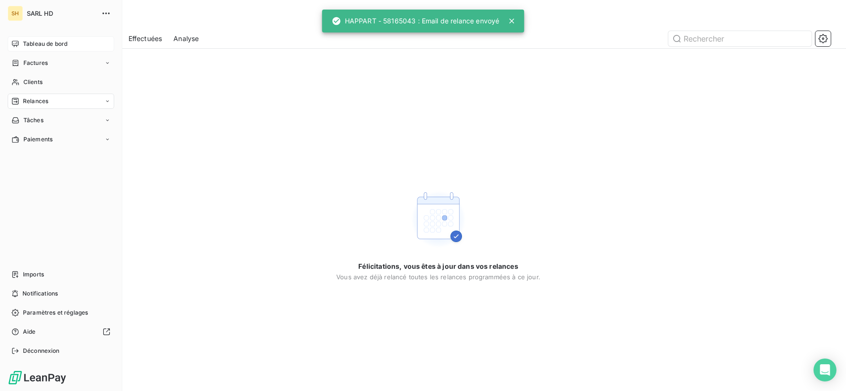
click at [41, 40] on span "Tableau de bord" at bounding box center [45, 44] width 44 height 9
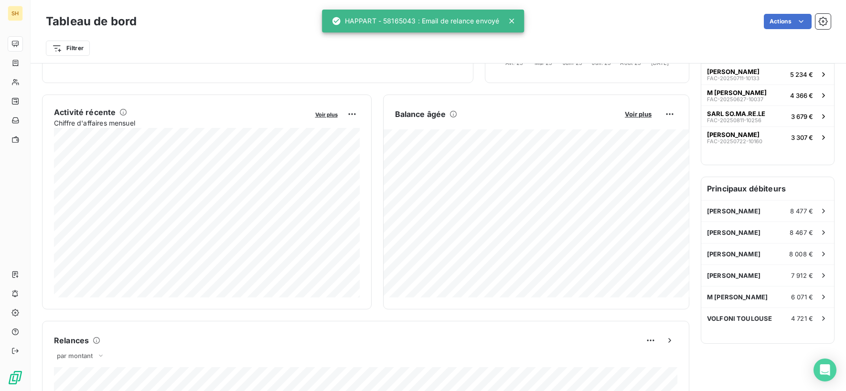
scroll to position [163, 0]
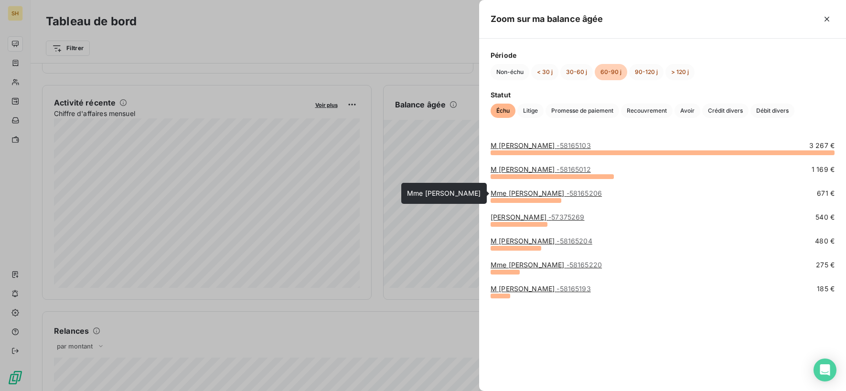
click at [535, 193] on link "Mme [PERSON_NAME] - 58165206" at bounding box center [546, 193] width 111 height 8
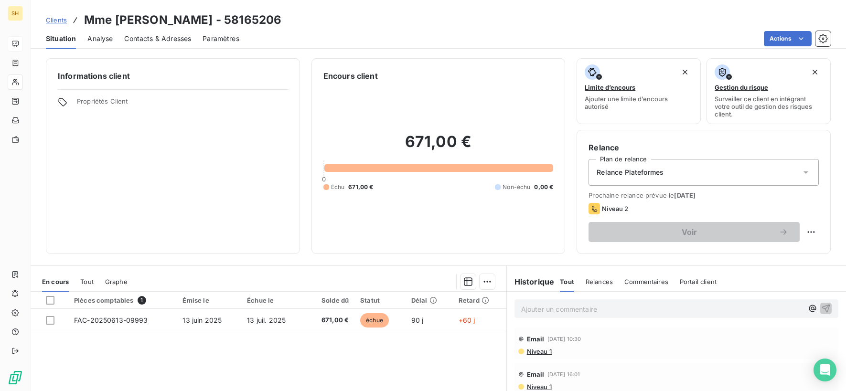
click at [531, 349] on span "Niveau 1" at bounding box center [539, 352] width 26 height 8
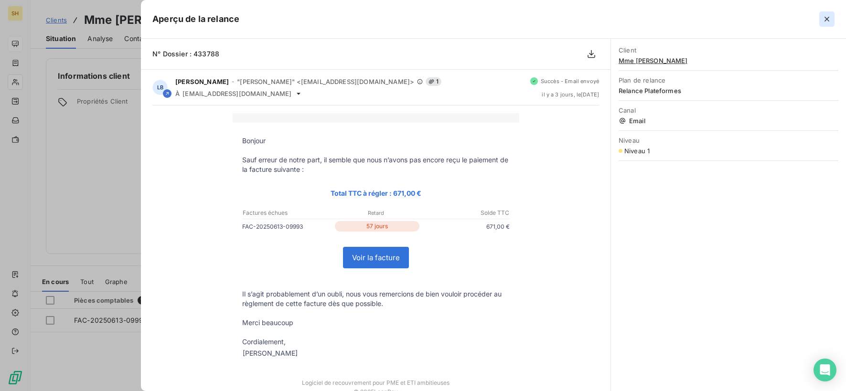
click at [817, 19] on button "button" at bounding box center [826, 18] width 15 height 15
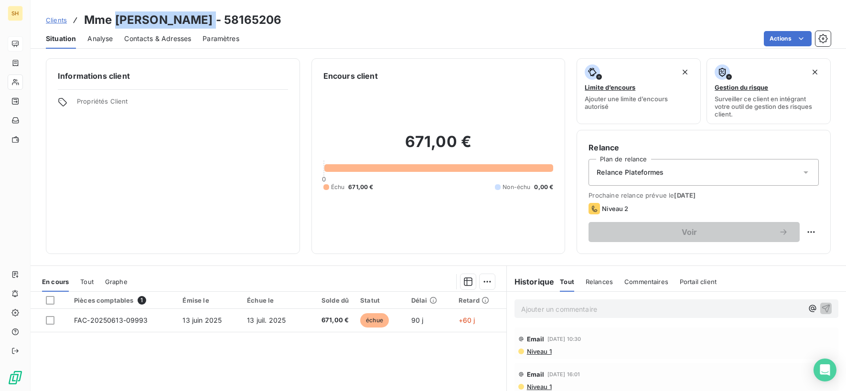
drag, startPoint x: 116, startPoint y: 15, endPoint x: 213, endPoint y: 17, distance: 97.5
click at [213, 17] on h3 "Mme [PERSON_NAME] - 58165206" at bounding box center [182, 19] width 197 height 17
copy h3 "[PERSON_NAME]"
click at [810, 232] on html "SH Clients Mme [PERSON_NAME] - 58165206 Situation Analyse Contacts & Adresses P…" at bounding box center [423, 195] width 846 height 391
click at [783, 255] on div "Replanifier cette action" at bounding box center [772, 253] width 86 height 15
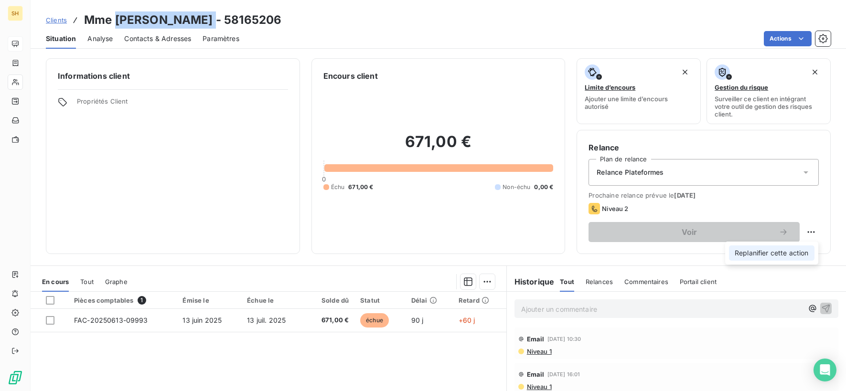
select select "8"
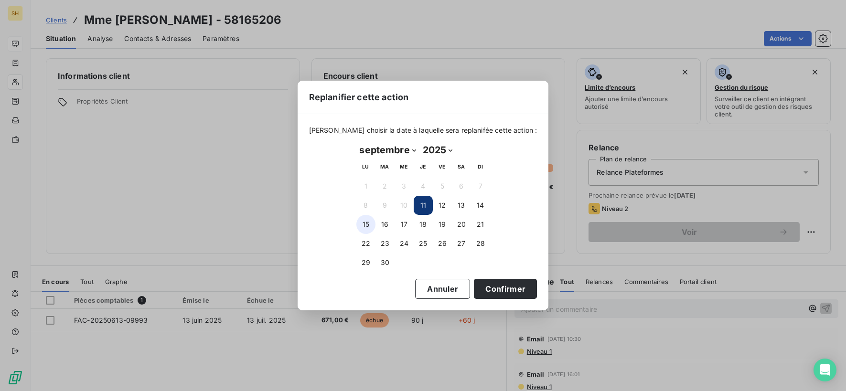
click at [374, 224] on button "15" at bounding box center [365, 224] width 19 height 19
click at [489, 277] on div "[DATE] Month: janvier février mars avril mai juin juillet août septembre octobr…" at bounding box center [423, 207] width 147 height 143
click at [493, 283] on button "Confirmer" at bounding box center [505, 289] width 63 height 20
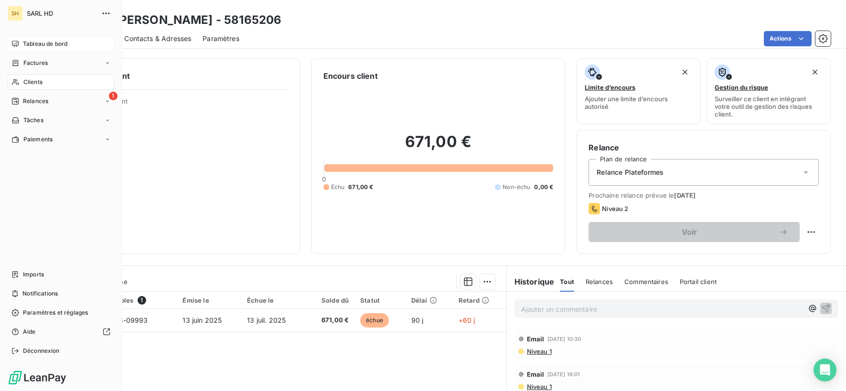
click at [35, 41] on span "Tableau de bord" at bounding box center [45, 44] width 44 height 9
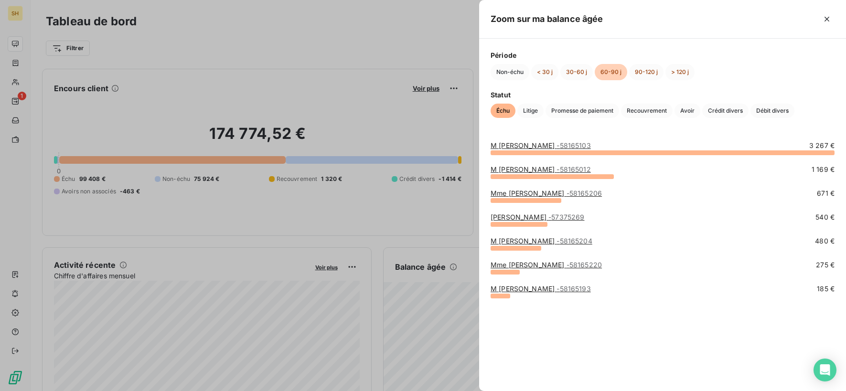
click at [540, 145] on link "M [PERSON_NAME] - 58165103" at bounding box center [541, 145] width 100 height 8
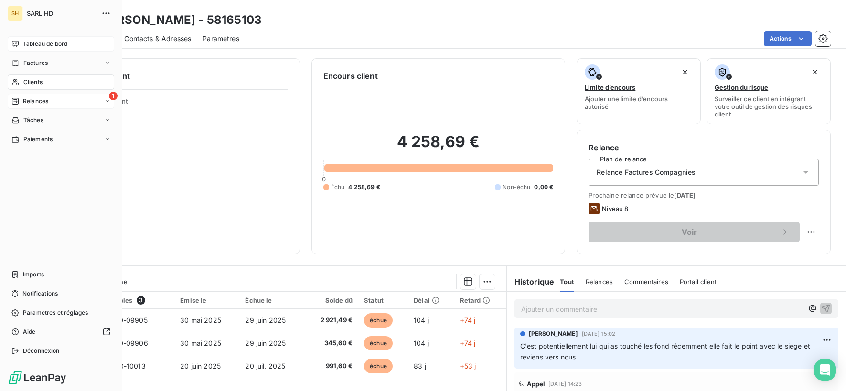
click at [26, 98] on span "Relances" at bounding box center [35, 101] width 25 height 9
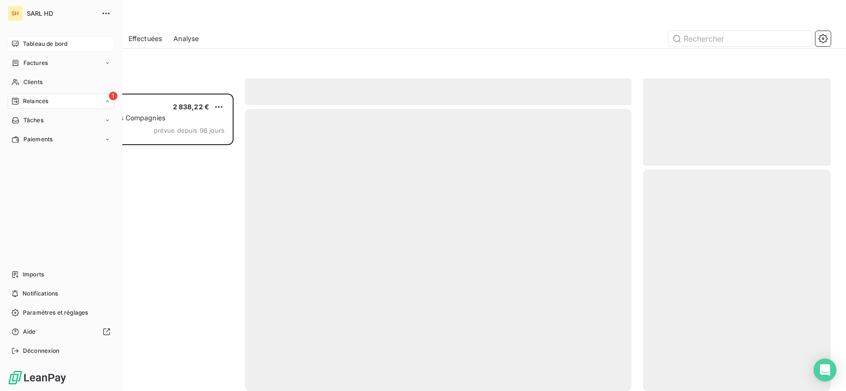
scroll to position [298, 188]
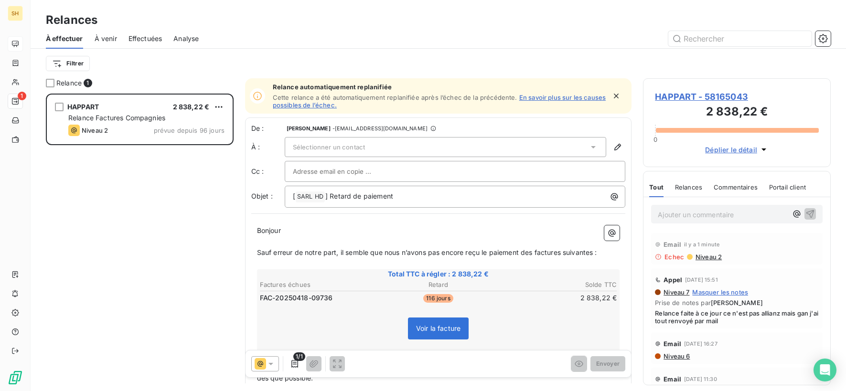
click at [375, 143] on div "Sélectionner un contact" at bounding box center [446, 147] width 322 height 20
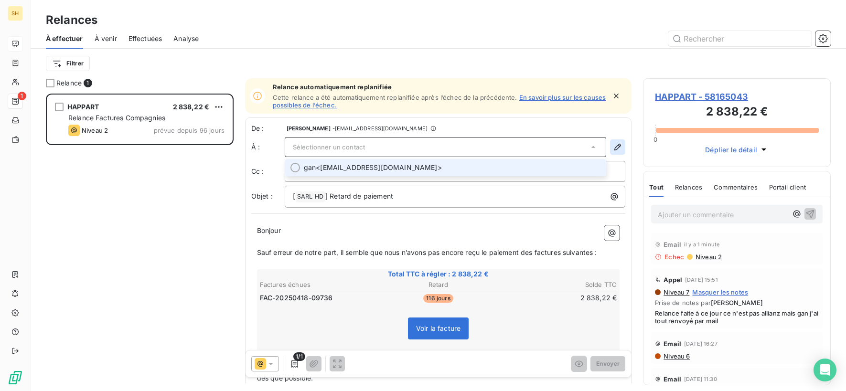
click at [612, 151] on button "button" at bounding box center [617, 146] width 15 height 15
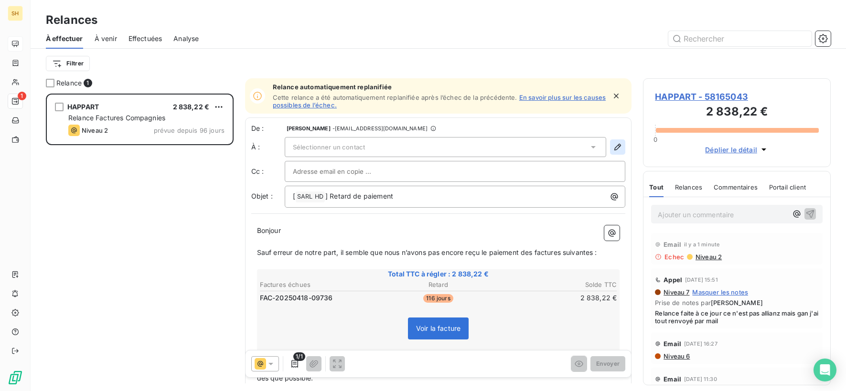
click at [617, 149] on icon "button" at bounding box center [617, 147] width 7 height 7
click at [680, 103] on h3 "2 838,22 €" at bounding box center [737, 112] width 164 height 19
click at [675, 95] on span "HAPPART - 58165043" at bounding box center [737, 96] width 164 height 13
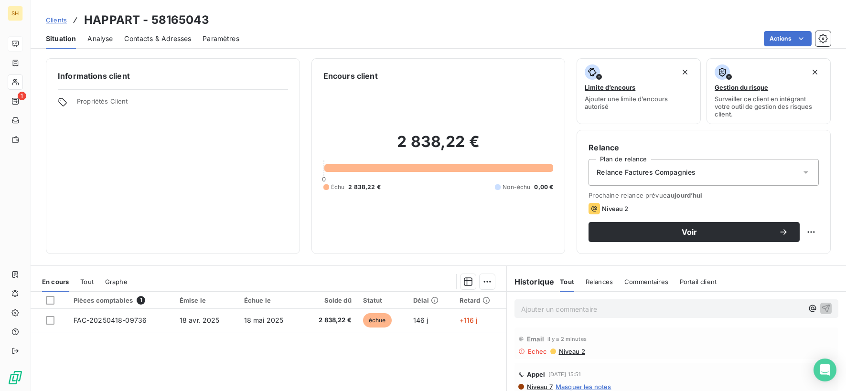
click at [156, 39] on span "Contacts & Adresses" at bounding box center [157, 39] width 67 height 10
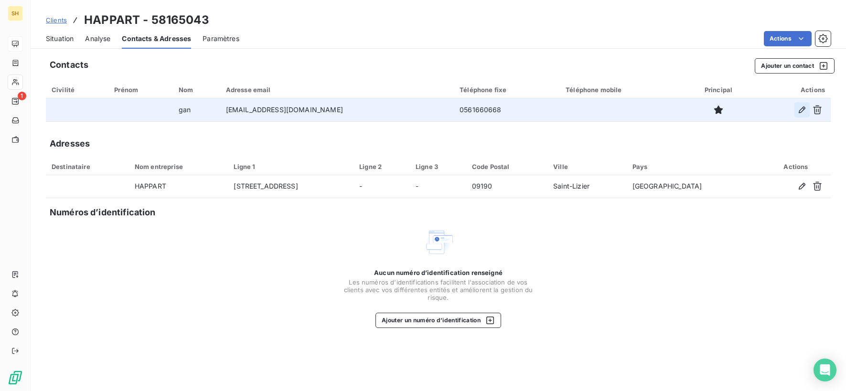
click at [800, 109] on icon "button" at bounding box center [802, 110] width 10 height 10
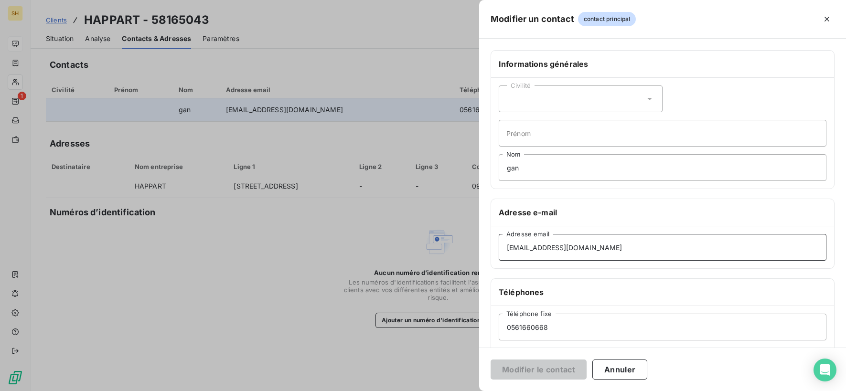
drag, startPoint x: 579, startPoint y: 242, endPoint x: 655, endPoint y: 247, distance: 76.1
click at [655, 247] on input "[EMAIL_ADDRESS][DOMAIN_NAME]" at bounding box center [663, 247] width 328 height 27
paste input "s"
type input "[EMAIL_ADDRESS][DOMAIN_NAME]"
click at [540, 373] on button "Modifier le contact" at bounding box center [539, 370] width 96 height 20
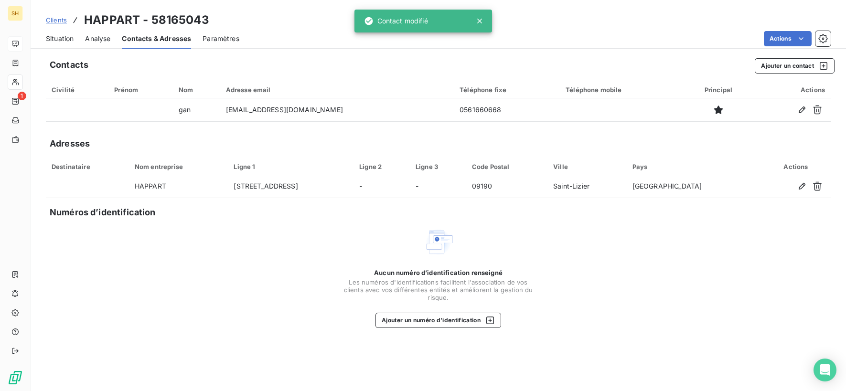
click at [64, 40] on span "Situation" at bounding box center [60, 39] width 28 height 10
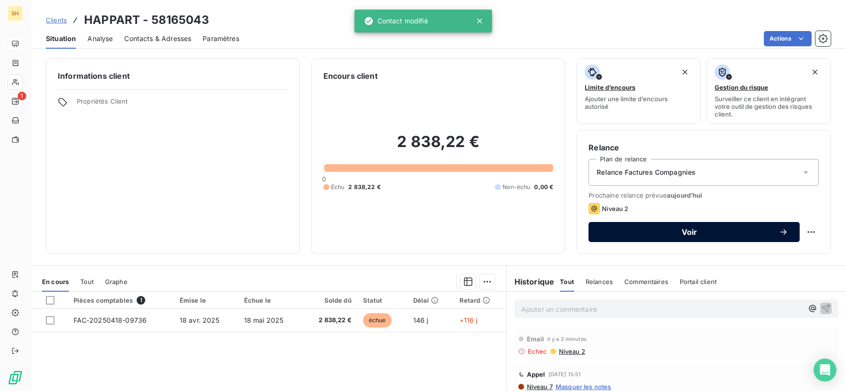
click at [739, 236] on span "Voir" at bounding box center [689, 232] width 179 height 8
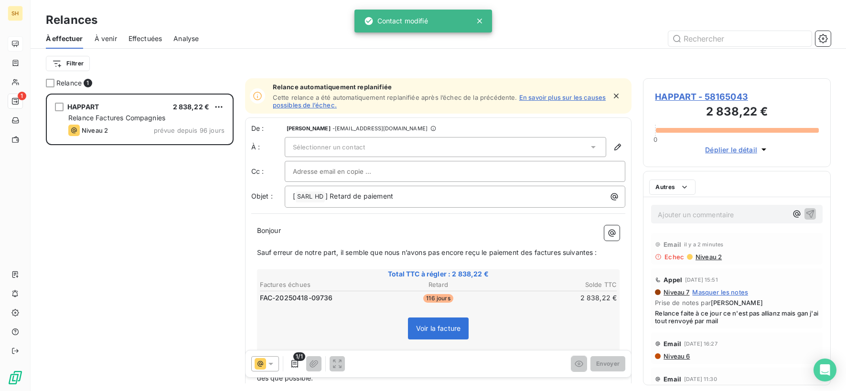
scroll to position [298, 188]
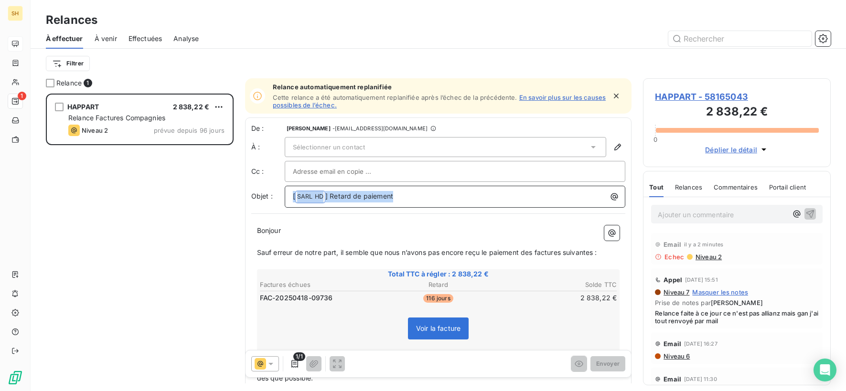
drag, startPoint x: 428, startPoint y: 194, endPoint x: 261, endPoint y: 193, distance: 167.2
click at [261, 193] on div "Objet : [ SARL HD ﻿ ] Retard de paiement" at bounding box center [438, 197] width 375 height 22
click at [535, 142] on div "Sélectionner un contact" at bounding box center [446, 147] width 322 height 20
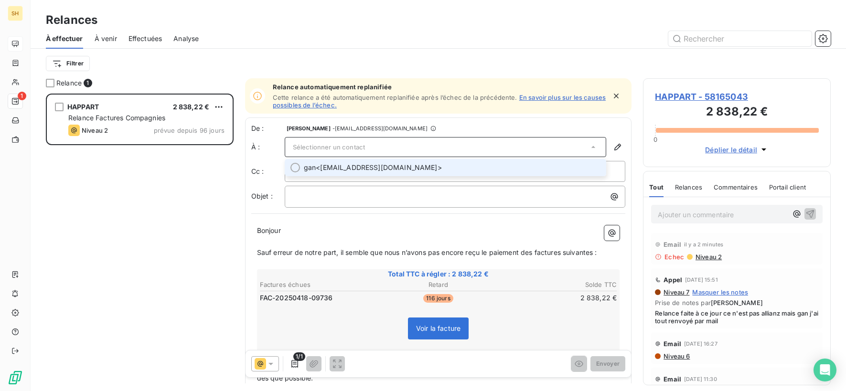
click at [384, 167] on span "gan <[EMAIL_ADDRESS][DOMAIN_NAME]>" at bounding box center [452, 168] width 297 height 10
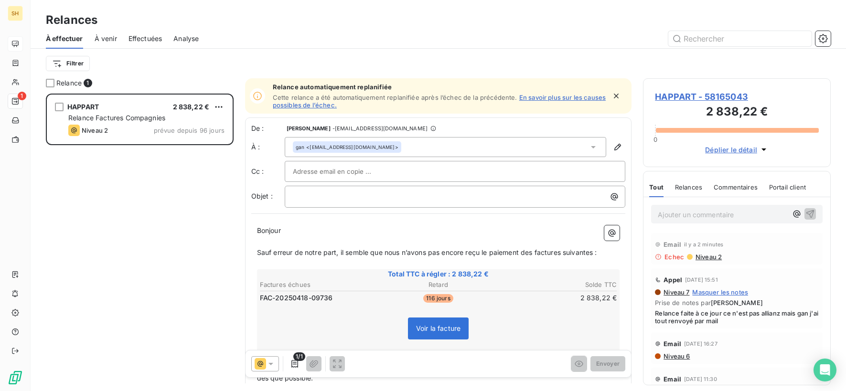
click at [706, 258] on span "Niveau 2" at bounding box center [708, 257] width 27 height 8
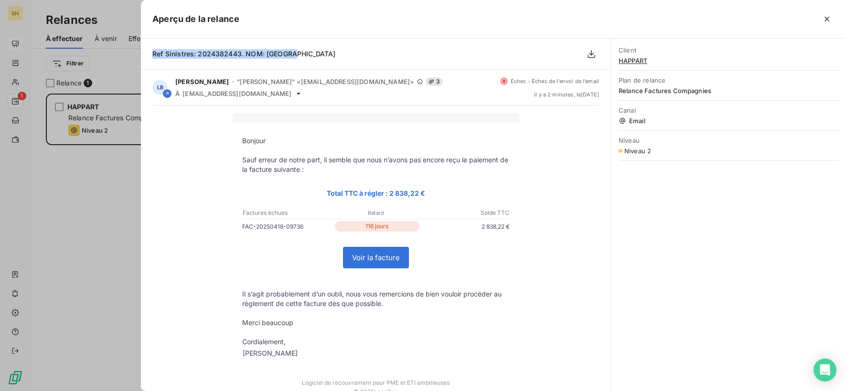
drag, startPoint x: 298, startPoint y: 55, endPoint x: 150, endPoint y: 57, distance: 147.6
click at [150, 57] on div "Ref Sinistres: 2024382443. NOM: [GEOGRAPHIC_DATA]" at bounding box center [376, 54] width 470 height 31
copy span "Ref Sinistres: 2024382443. NOM: [GEOGRAPHIC_DATA]"
click at [817, 17] on icon "button" at bounding box center [827, 19] width 5 height 5
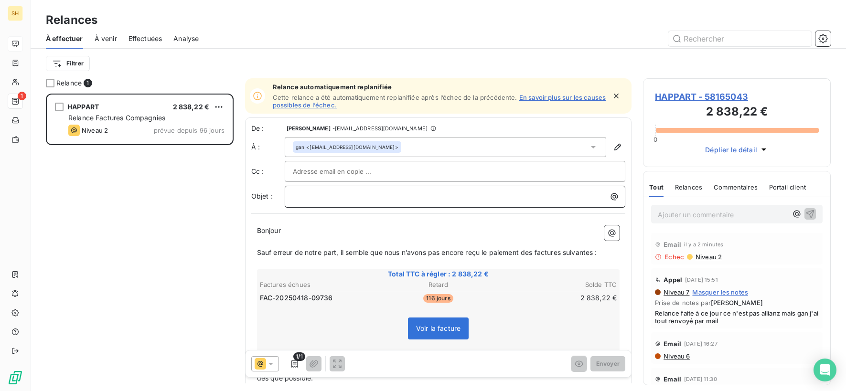
click at [344, 196] on p "﻿" at bounding box center [458, 196] width 330 height 11
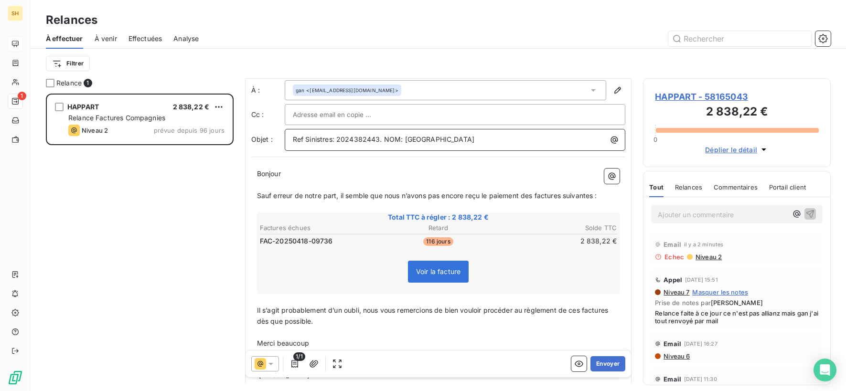
scroll to position [105, 0]
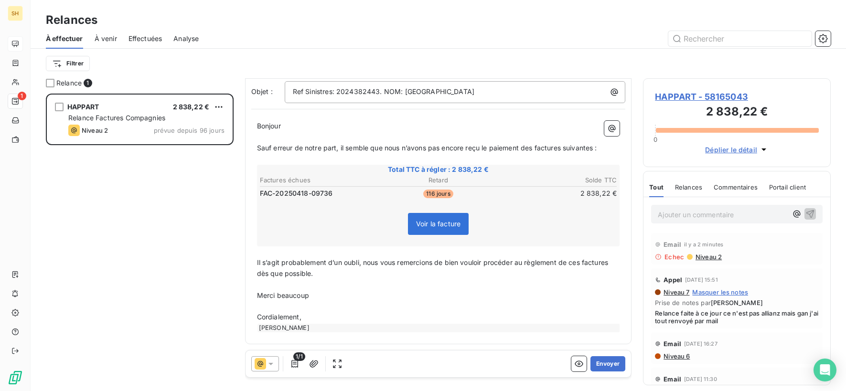
click at [535, 147] on span "Sauf erreur de notre part, il semble que nous n’avons pas encore reçu le paieme…" at bounding box center [427, 148] width 340 height 8
click at [567, 149] on span "Sauf erreur de notre part, il semble que nous n’avons pas encore reçu le paieme…" at bounding box center [429, 148] width 344 height 8
click at [596, 148] on span "Sauf erreur de notre part, il semble que nous n’avons pas encore reçu le paieme…" at bounding box center [427, 148] width 341 height 8
click at [583, 264] on span "Il s’agit probablement d’un oubli, nous vous remercions de bien vouloir procéde…" at bounding box center [434, 267] width 354 height 19
click at [616, 264] on span "Il s’agit probablement d’un oubli, nous vous remercions de bien vouloir procéde…" at bounding box center [436, 267] width 359 height 19
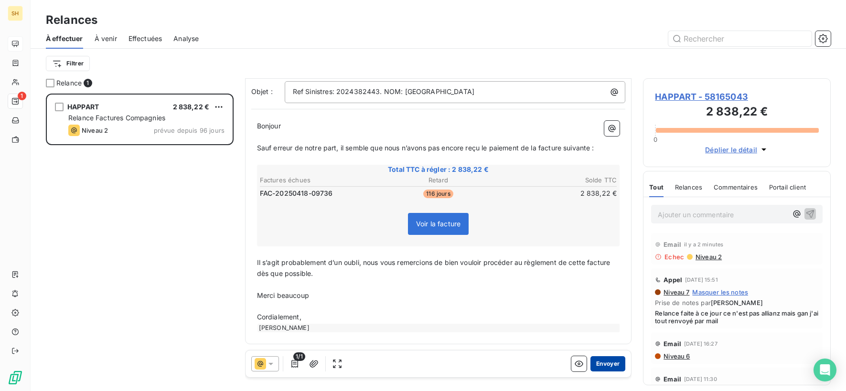
click at [615, 362] on button "Envoyer" at bounding box center [607, 363] width 35 height 15
